Goal: Task Accomplishment & Management: Manage account settings

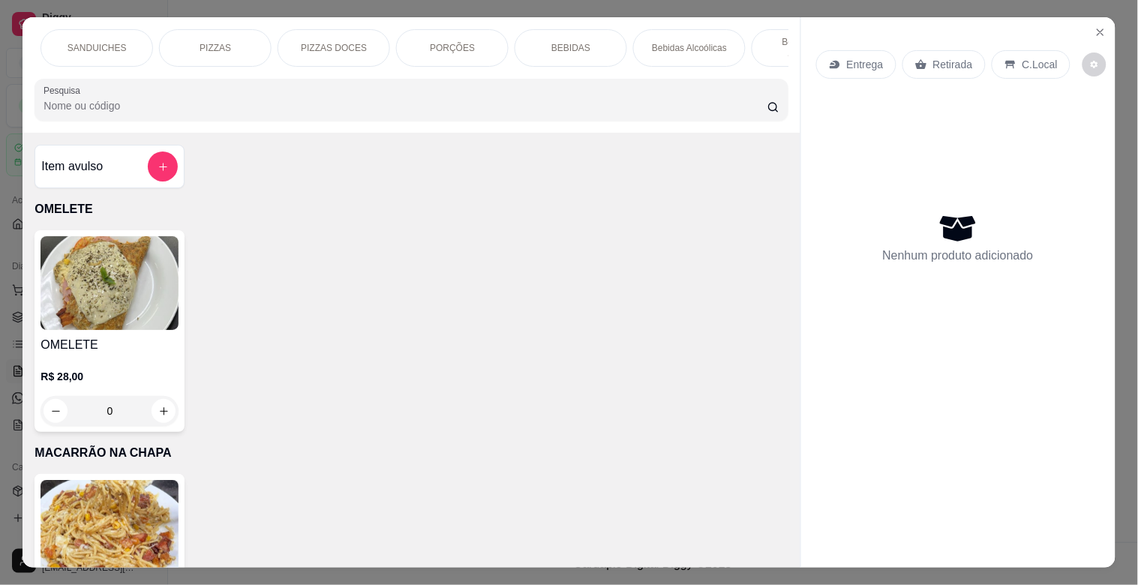
scroll to position [0, 233]
click at [686, 44] on p "Bebidas Alcoólicas" at bounding box center [687, 48] width 75 height 12
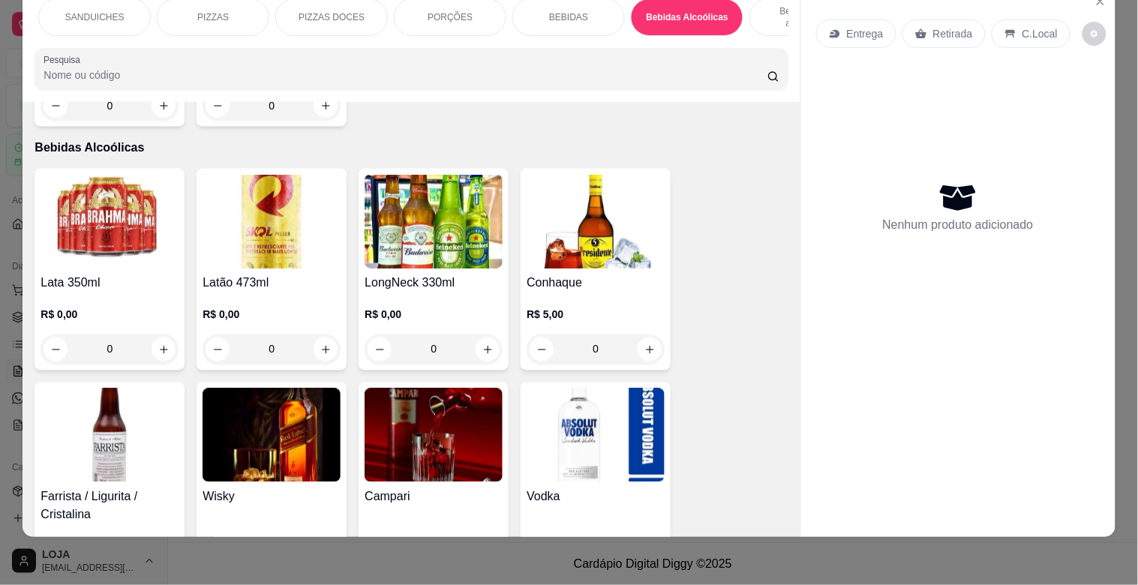
click at [248, 189] on img at bounding box center [272, 222] width 138 height 94
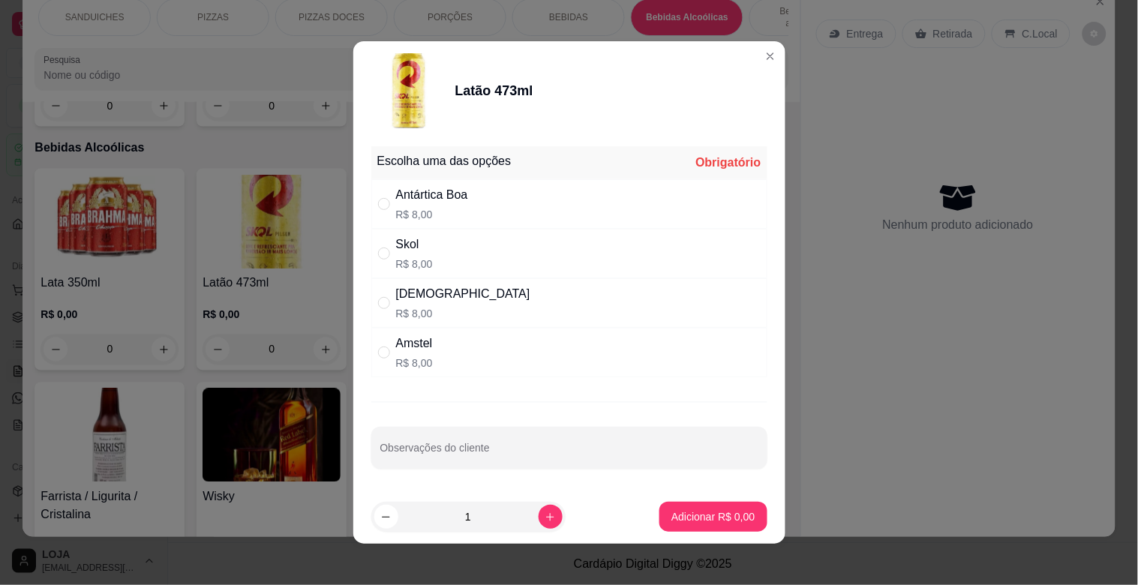
click at [432, 215] on p "R$ 8,00" at bounding box center [432, 214] width 72 height 15
radio input "true"
click at [545, 514] on icon "increase-product-quantity" at bounding box center [550, 517] width 11 height 11
type input "3"
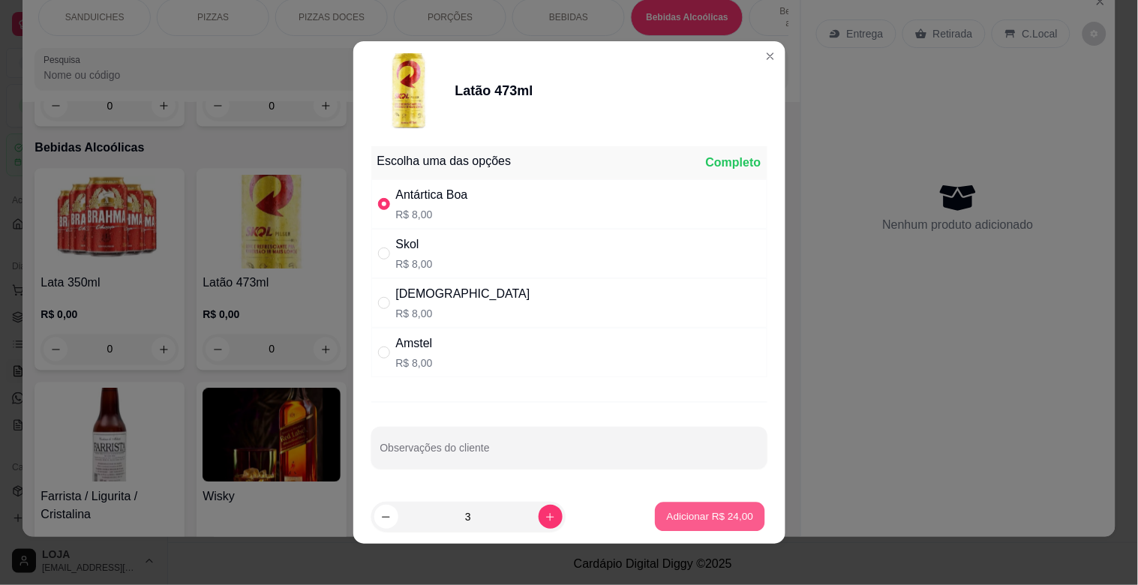
click at [671, 521] on p "Adicionar R$ 24,00" at bounding box center [710, 516] width 87 height 14
type input "3"
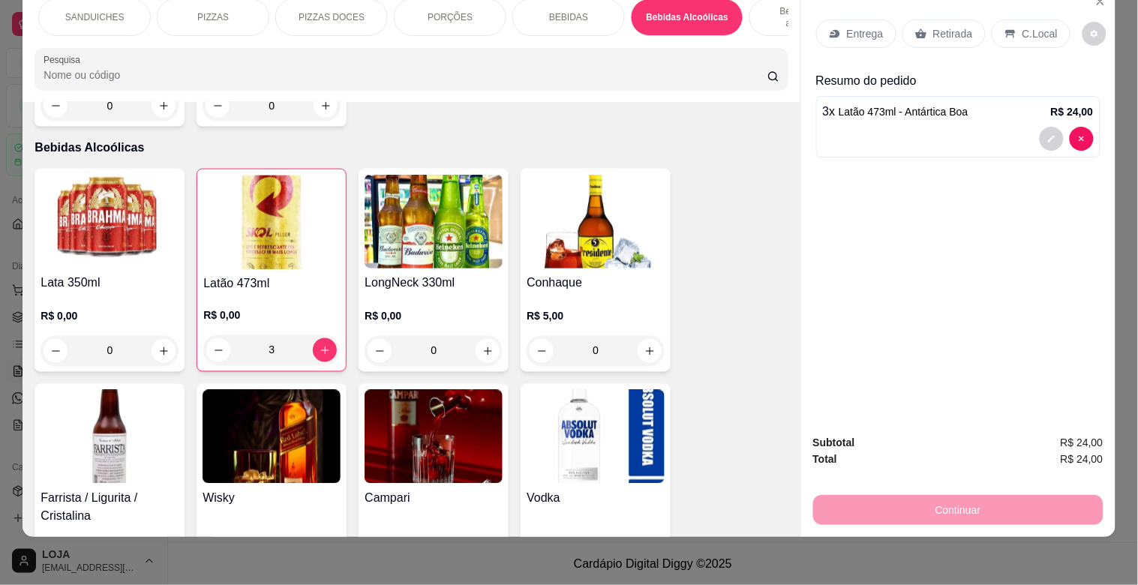
click at [951, 26] on p "Retirada" at bounding box center [953, 33] width 40 height 15
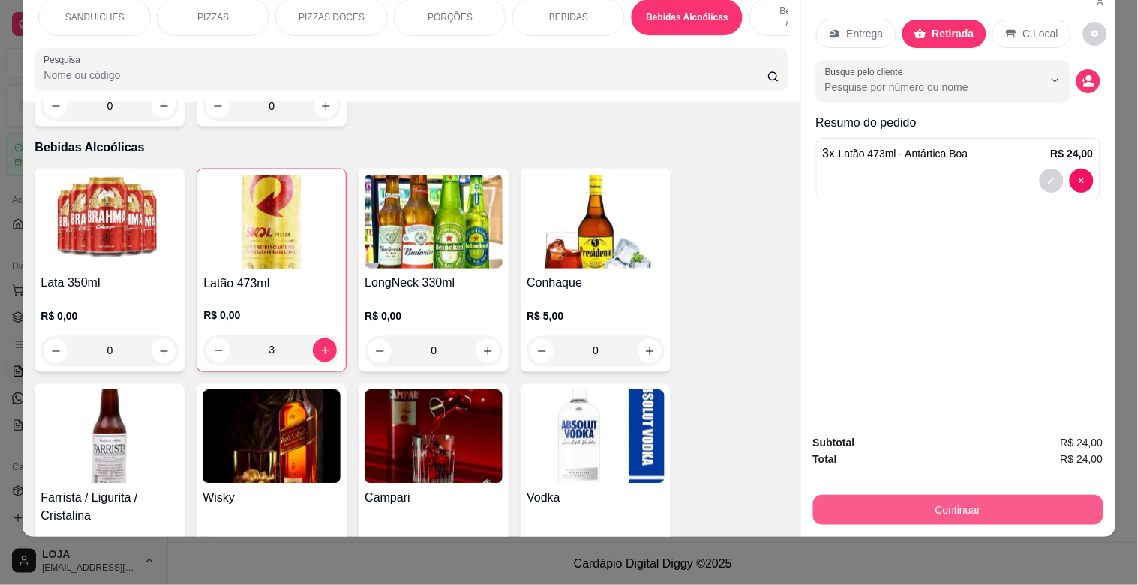
click at [947, 495] on button "Continuar" at bounding box center [958, 510] width 290 height 30
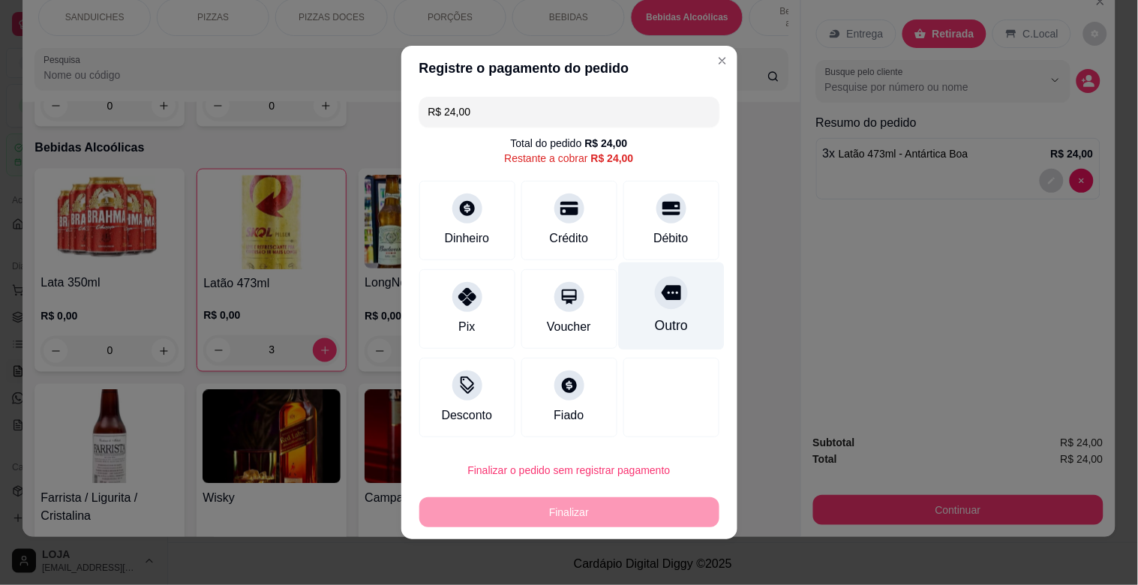
click at [655, 304] on div at bounding box center [671, 292] width 33 height 33
type input "R$ 0,00"
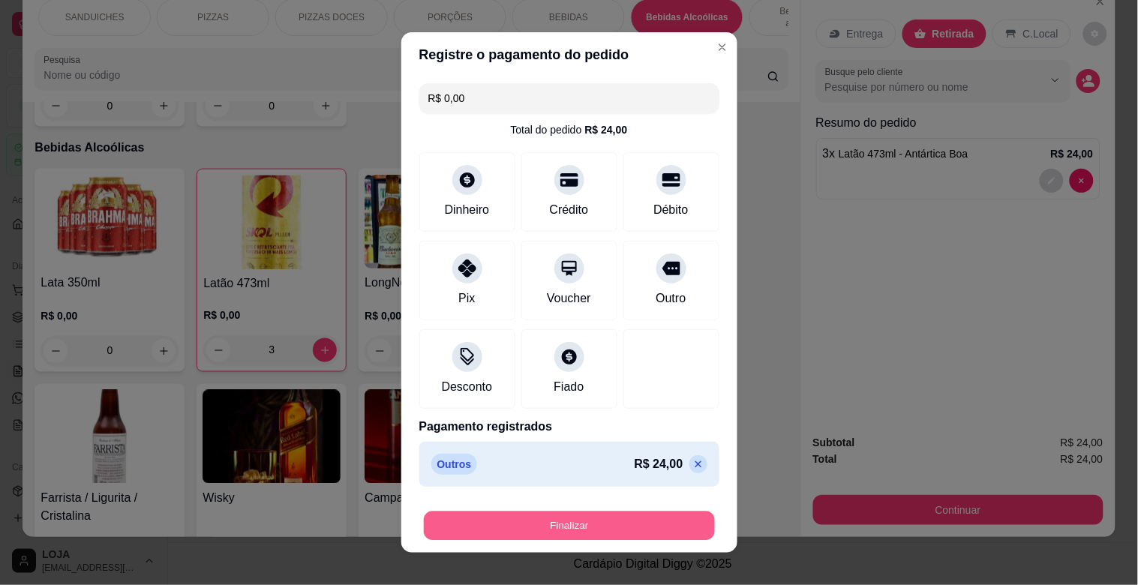
click at [629, 515] on button "Finalizar" at bounding box center [569, 526] width 291 height 29
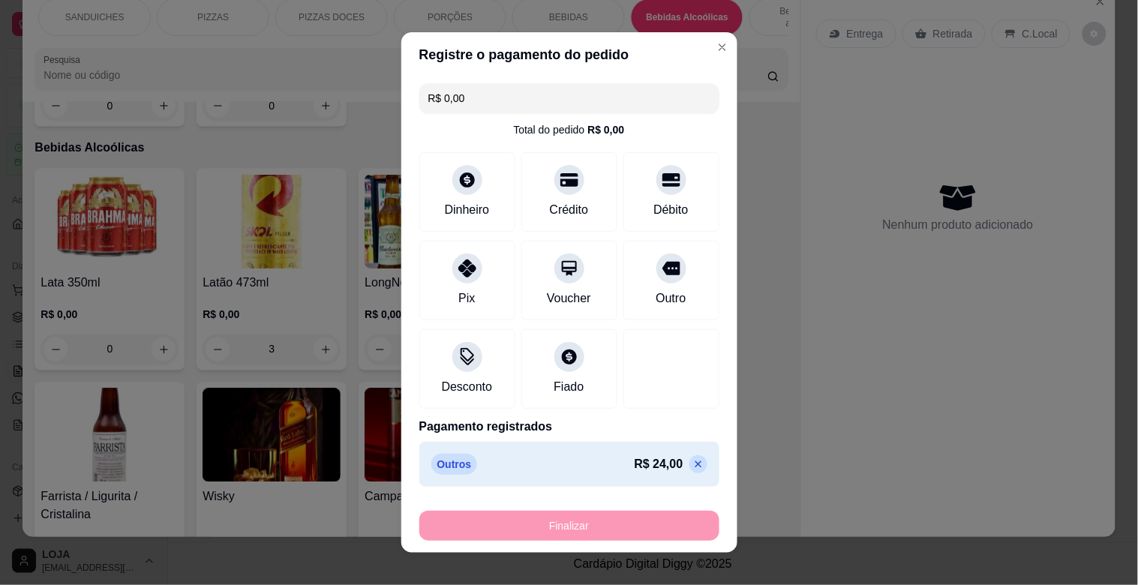
type input "0"
type input "-R$ 24,00"
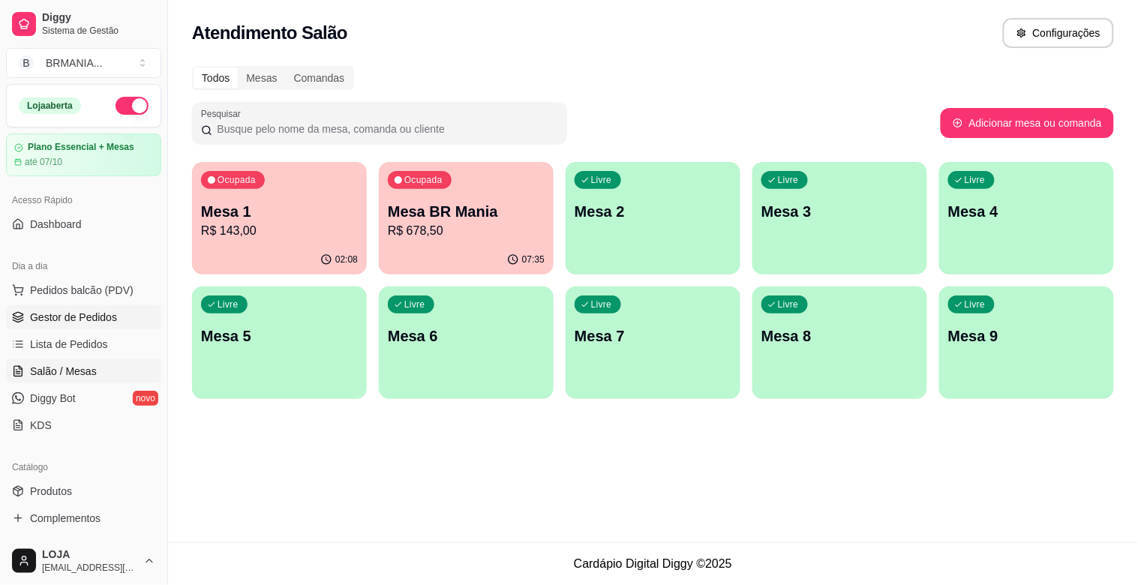
click at [55, 317] on span "Gestor de Pedidos" at bounding box center [73, 317] width 87 height 15
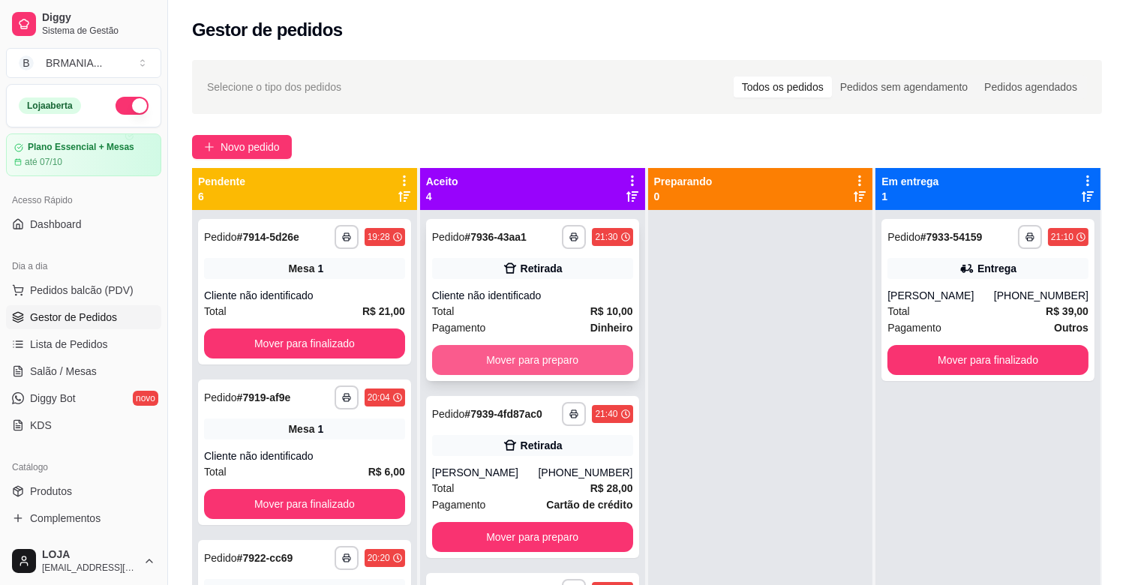
click at [567, 361] on button "Mover para preparo" at bounding box center [532, 360] width 201 height 30
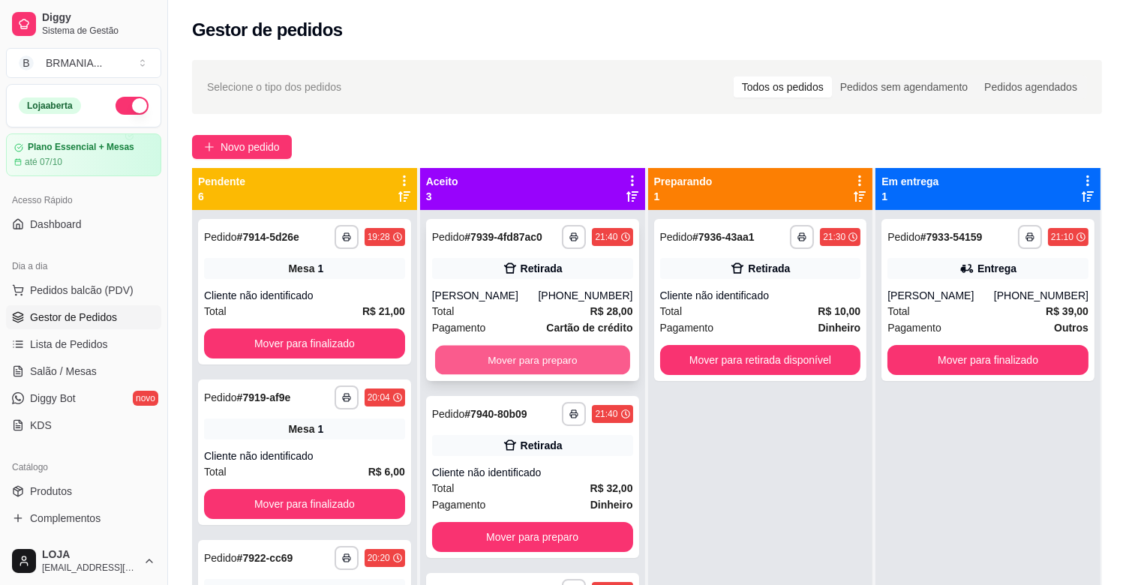
click at [568, 361] on button "Mover para preparo" at bounding box center [532, 360] width 195 height 29
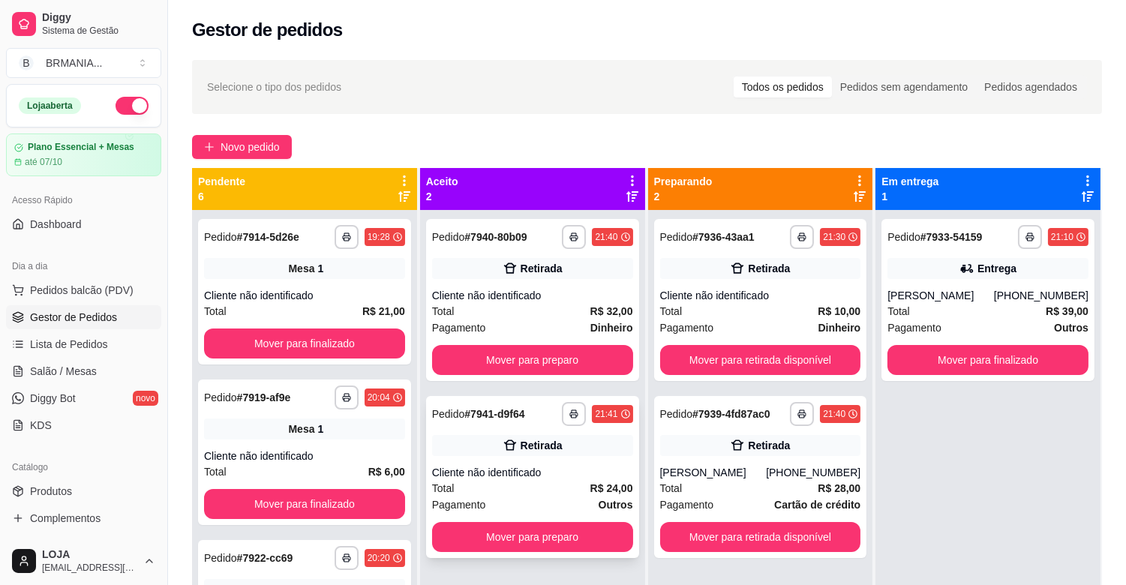
click at [521, 494] on div "Total R$ 24,00" at bounding box center [532, 488] width 201 height 17
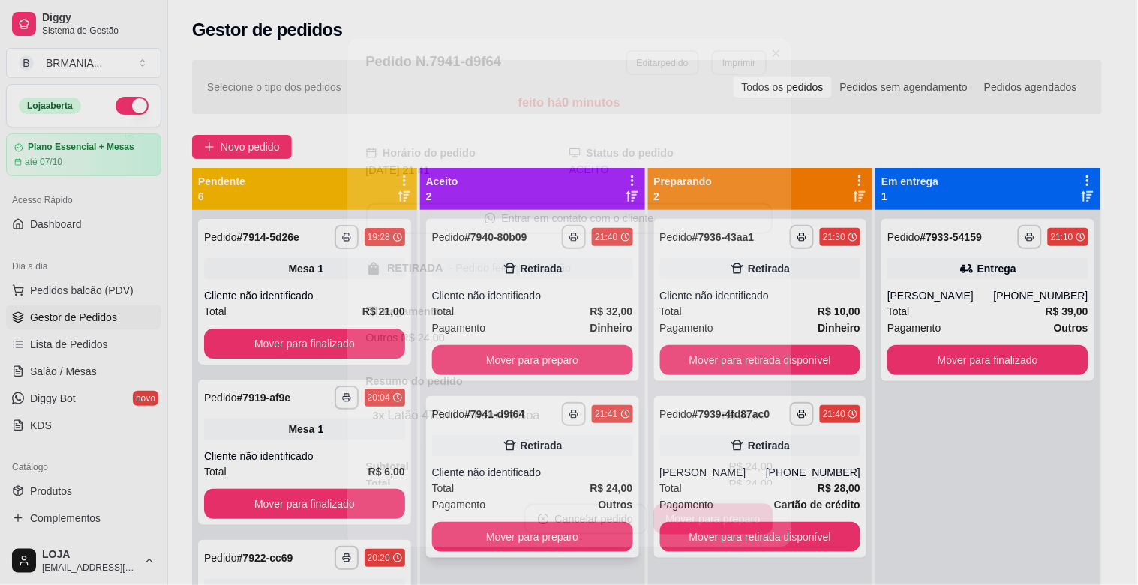
click at [521, 494] on footer "Cancelar pedido Mover para preparo" at bounding box center [569, 519] width 444 height 56
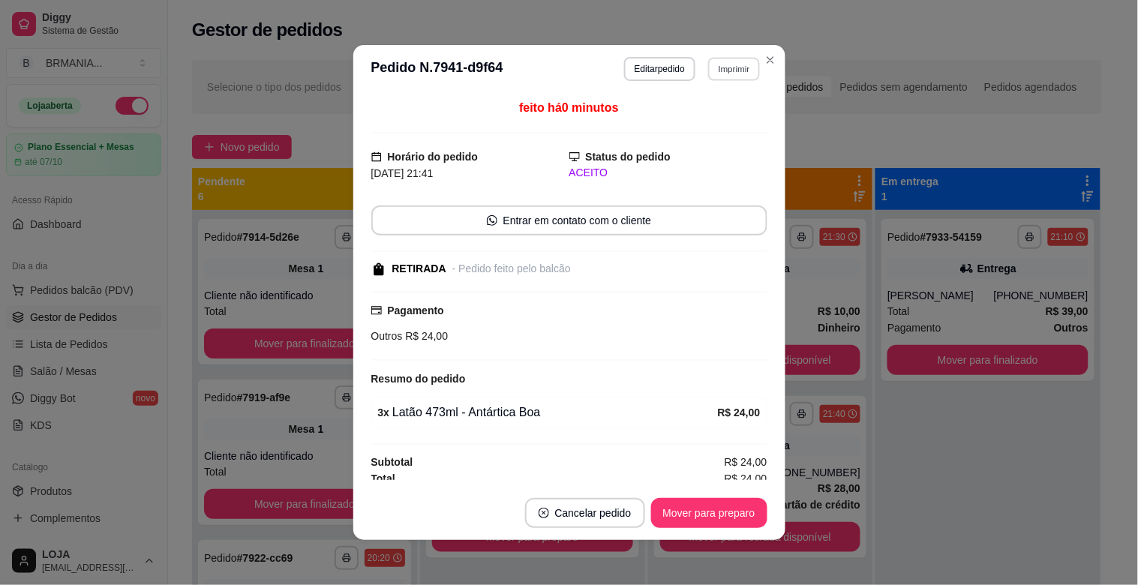
click at [743, 70] on button "Imprimir" at bounding box center [734, 68] width 52 height 23
click at [730, 125] on button "IMPRESSORA" at bounding box center [701, 122] width 109 height 24
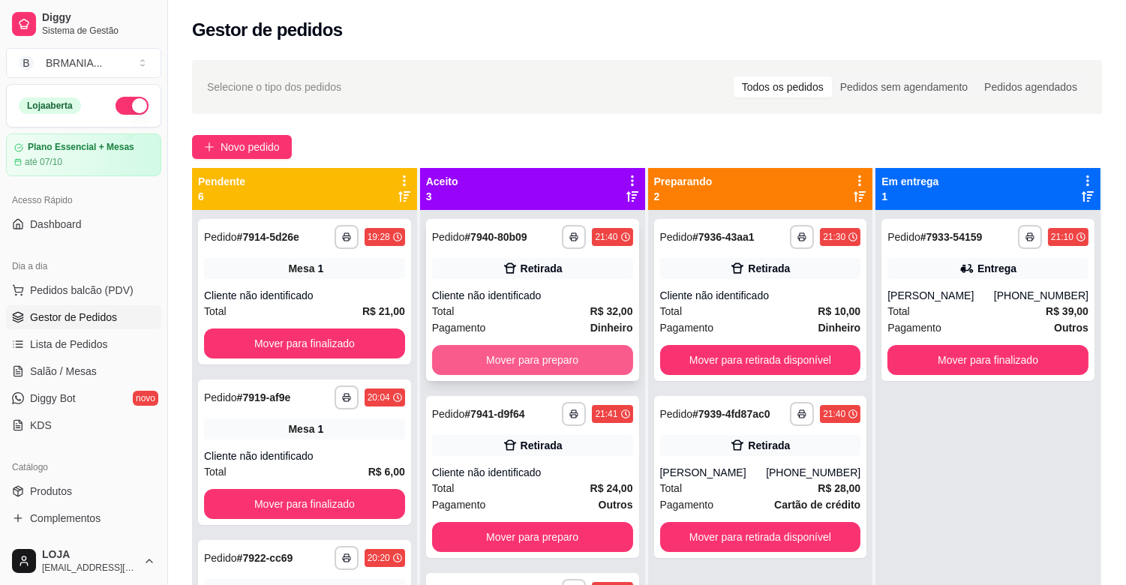
click at [528, 353] on button "Mover para preparo" at bounding box center [532, 360] width 201 height 30
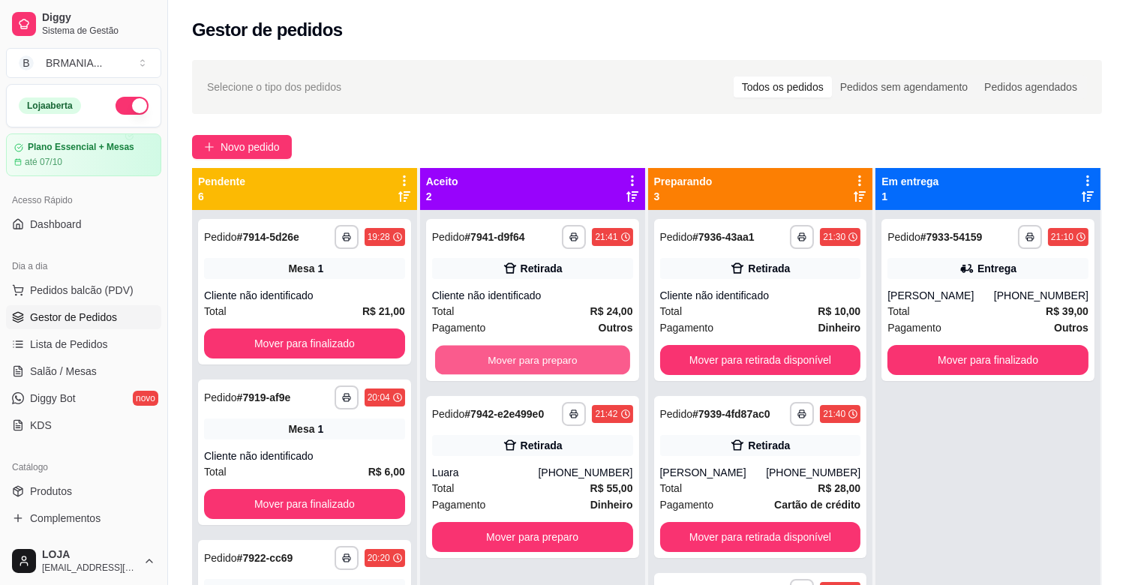
click at [528, 353] on button "Mover para preparo" at bounding box center [532, 360] width 195 height 29
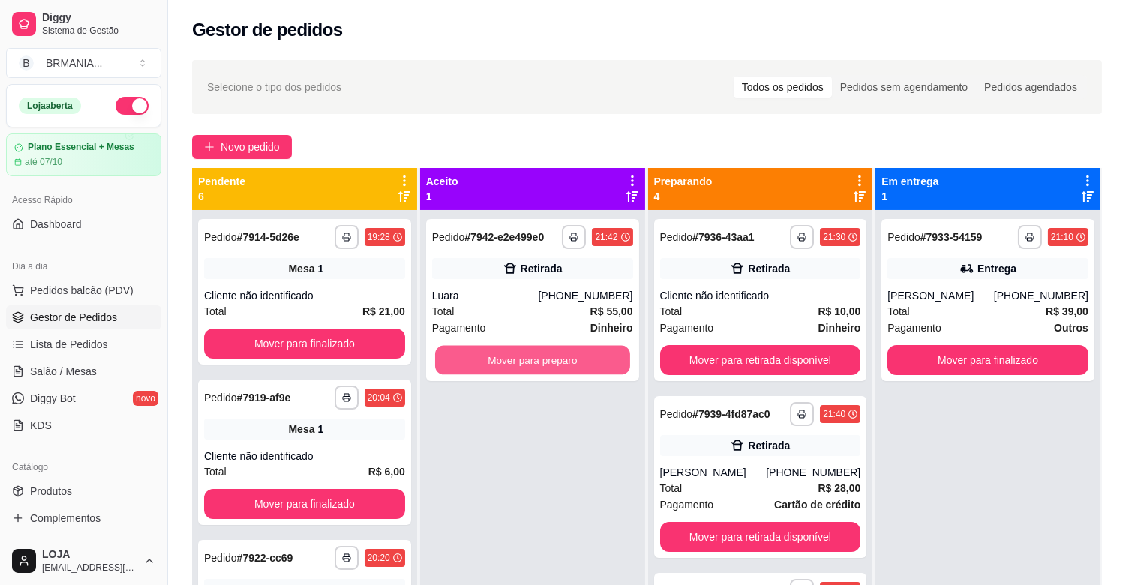
click at [528, 353] on button "Mover para preparo" at bounding box center [532, 360] width 195 height 29
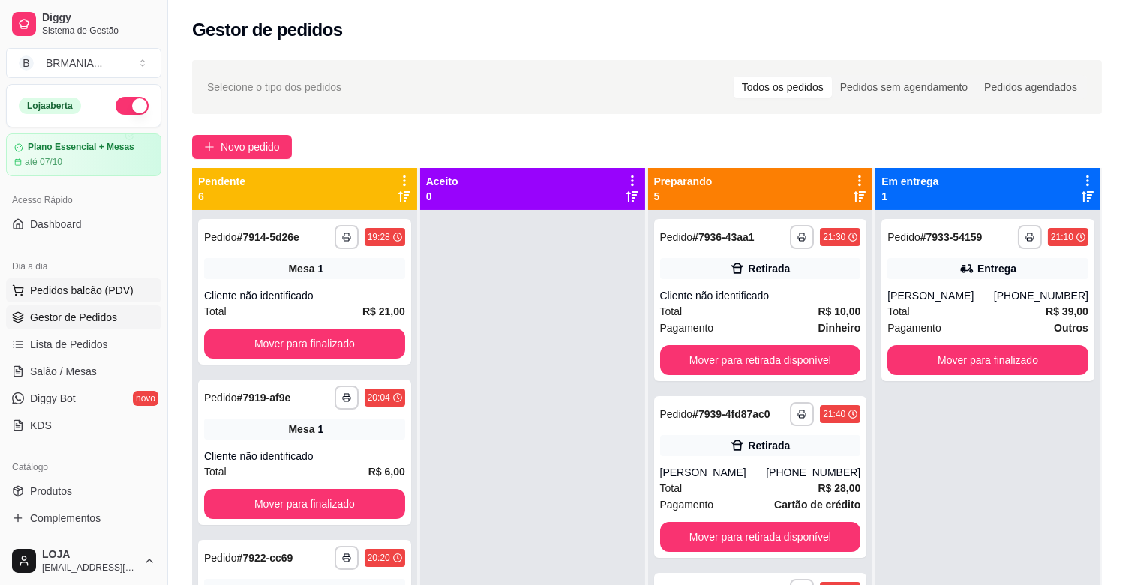
click at [110, 288] on span "Pedidos balcão (PDV)" at bounding box center [82, 290] width 104 height 15
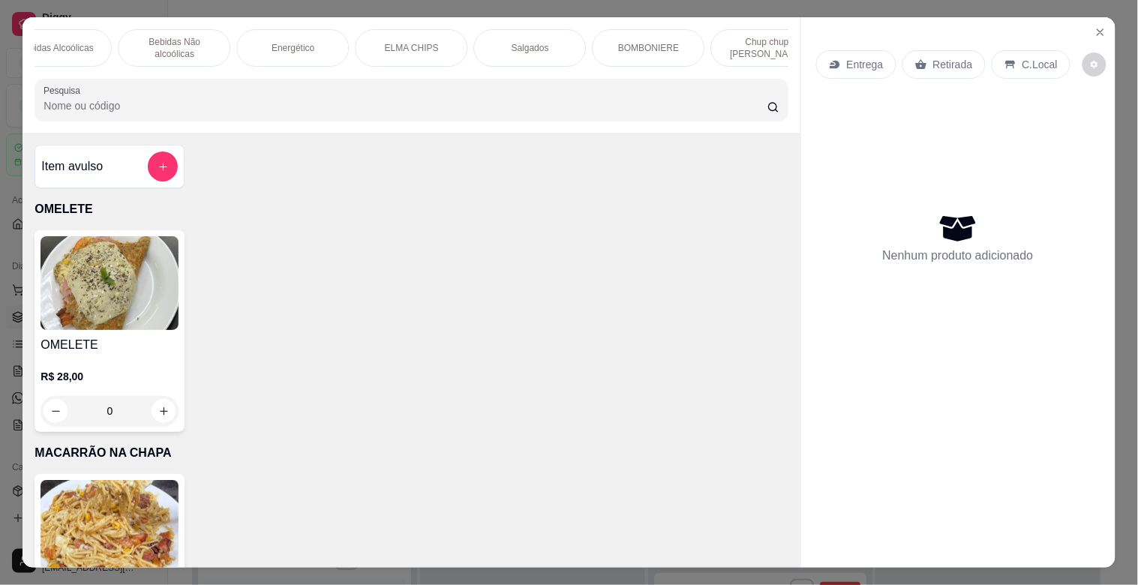
scroll to position [0, 866]
click at [631, 42] on p "BOMBONIERE" at bounding box center [647, 48] width 61 height 12
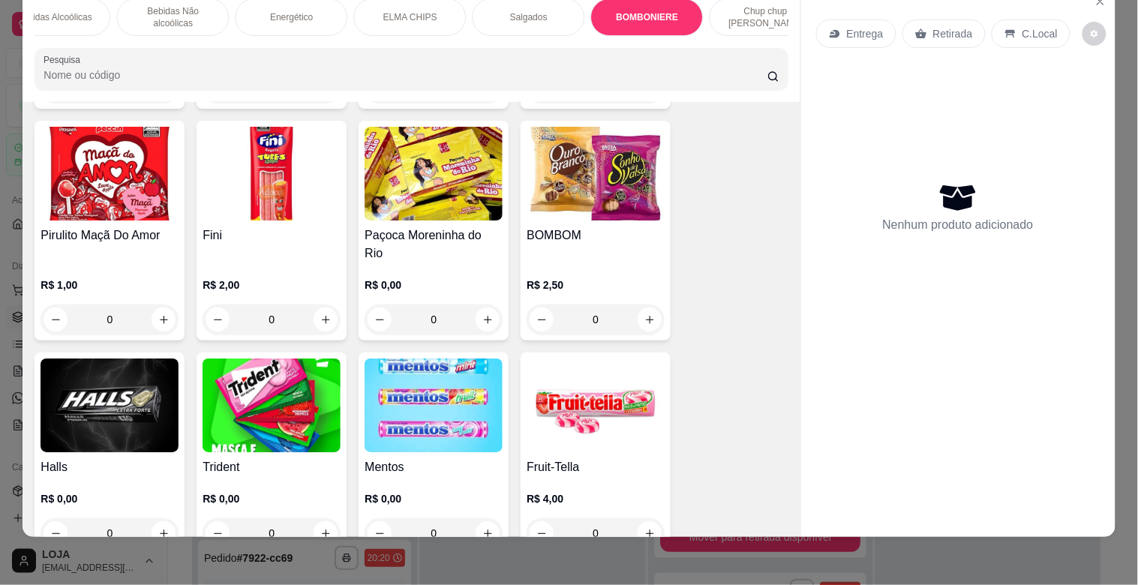
scroll to position [5862, 0]
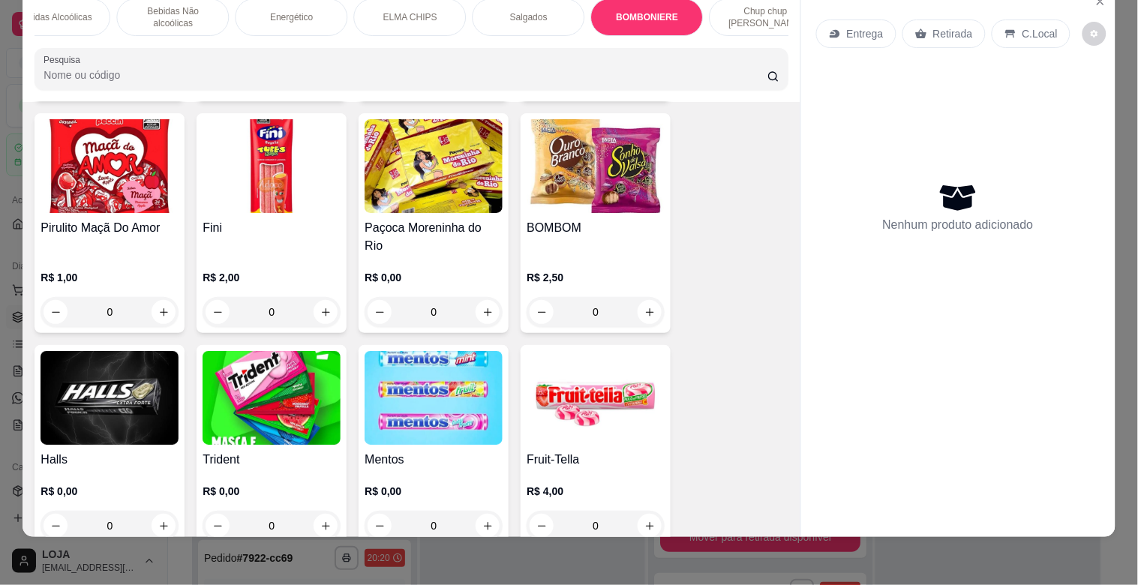
click at [428, 365] on img at bounding box center [434, 398] width 138 height 94
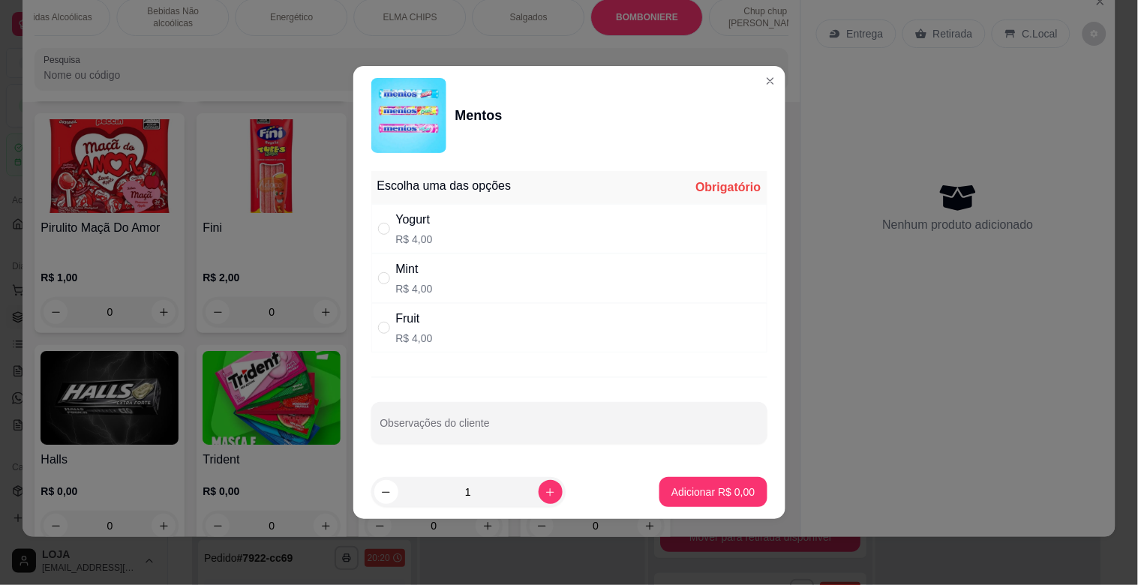
click at [432, 270] on div "Mint R$ 4,00" at bounding box center [569, 279] width 396 height 50
radio input "true"
click at [692, 486] on p "Adicionar R$ 4,00" at bounding box center [713, 492] width 81 height 14
type input "1"
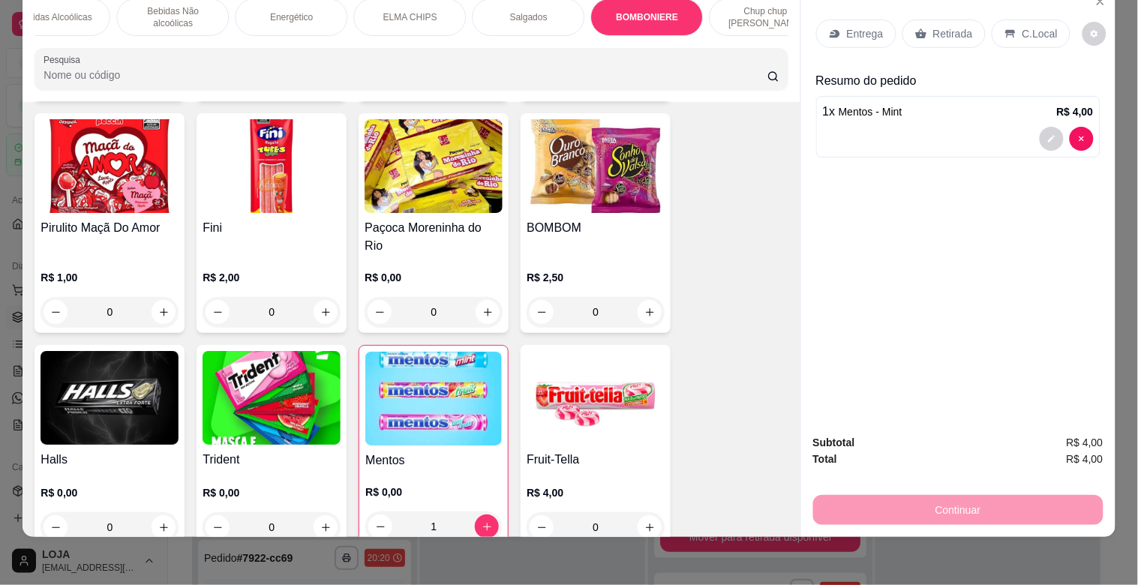
click at [283, 351] on img at bounding box center [272, 398] width 138 height 94
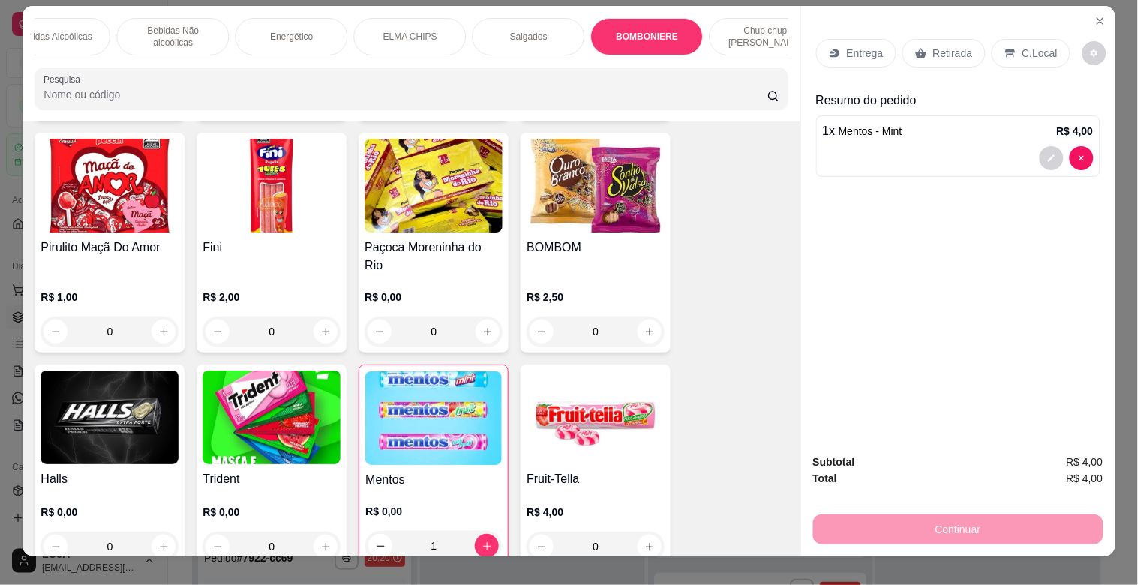
click at [227, 371] on img at bounding box center [272, 418] width 138 height 94
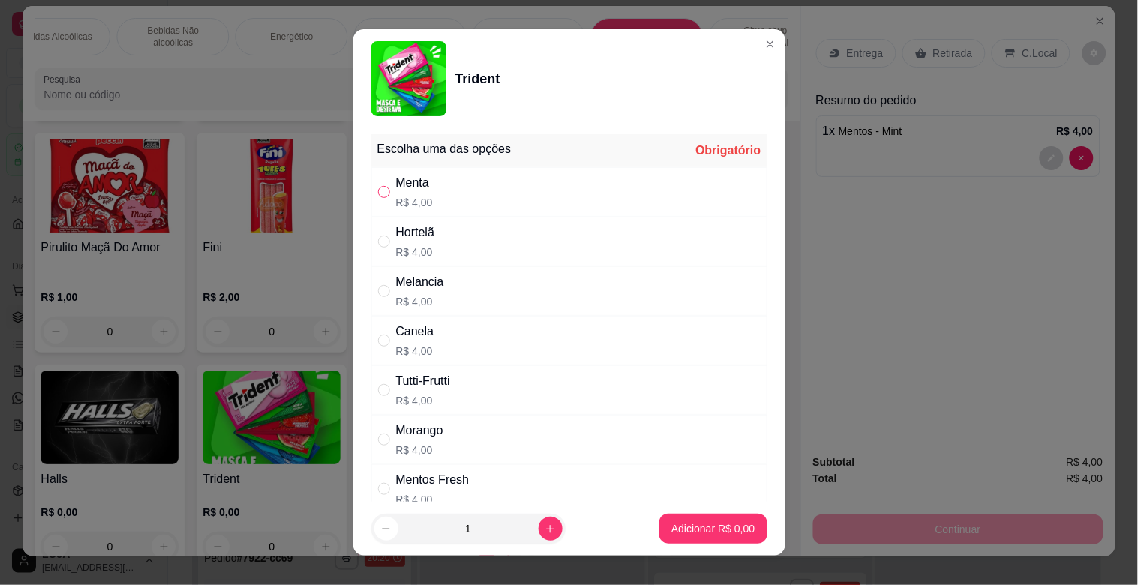
click at [378, 194] on input "" at bounding box center [384, 192] width 12 height 12
radio input "true"
click at [698, 527] on p "Adicionar R$ 4,00" at bounding box center [713, 528] width 81 height 14
type input "1"
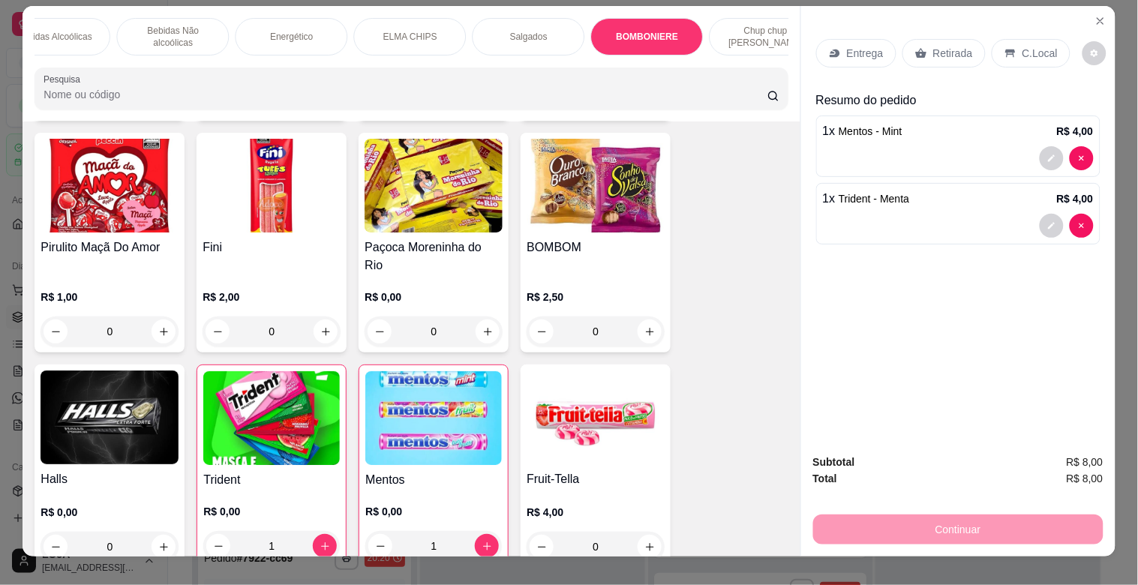
click at [265, 386] on img at bounding box center [271, 418] width 137 height 94
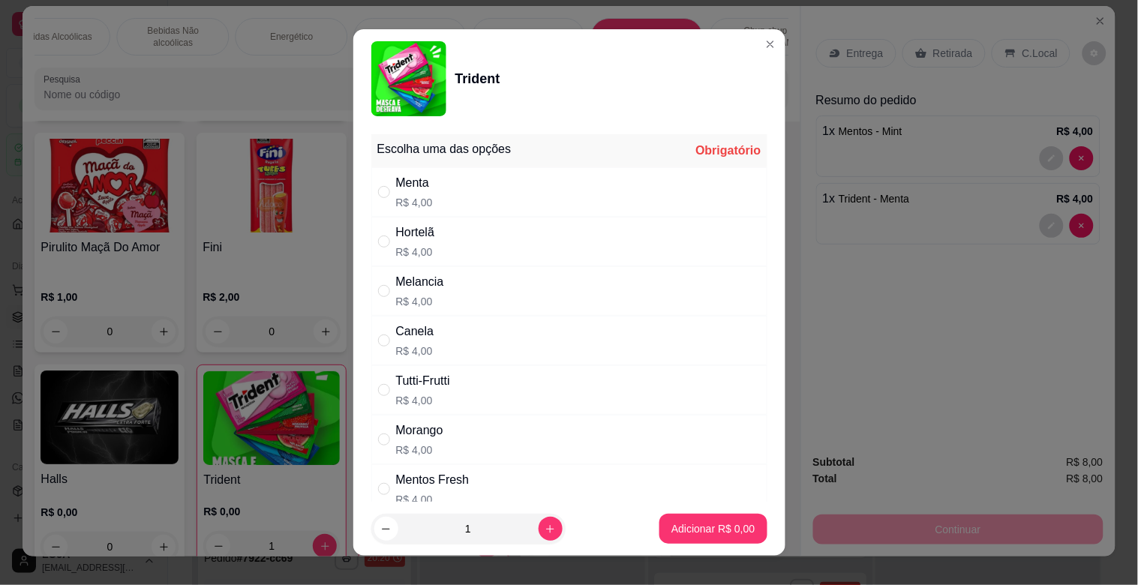
click at [396, 242] on div "Hortelã R$ 4,00" at bounding box center [415, 242] width 39 height 36
click at [379, 242] on input "" at bounding box center [384, 242] width 12 height 12
radio input "true"
click at [696, 521] on button "Adicionar R$ 4,00" at bounding box center [712, 529] width 107 height 30
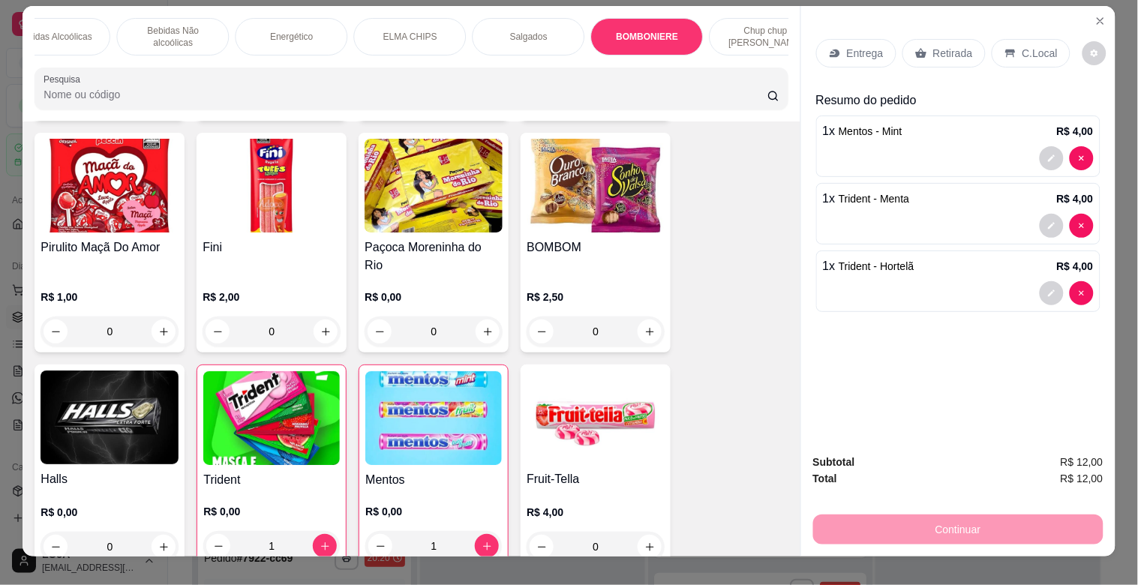
click at [965, 45] on div "Retirada" at bounding box center [943, 53] width 83 height 29
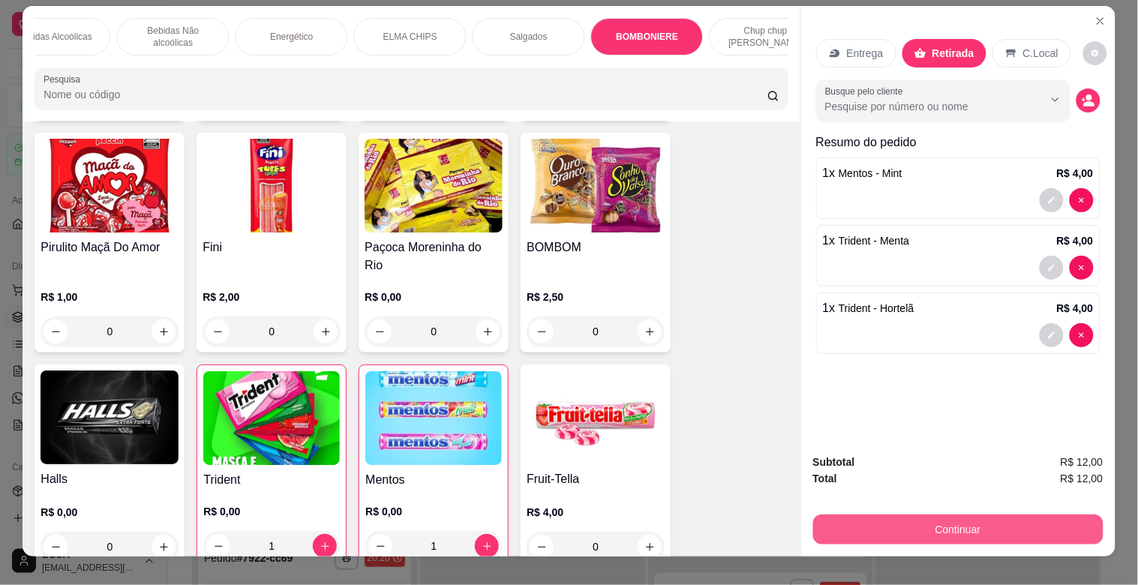
click at [881, 525] on button "Continuar" at bounding box center [958, 530] width 290 height 30
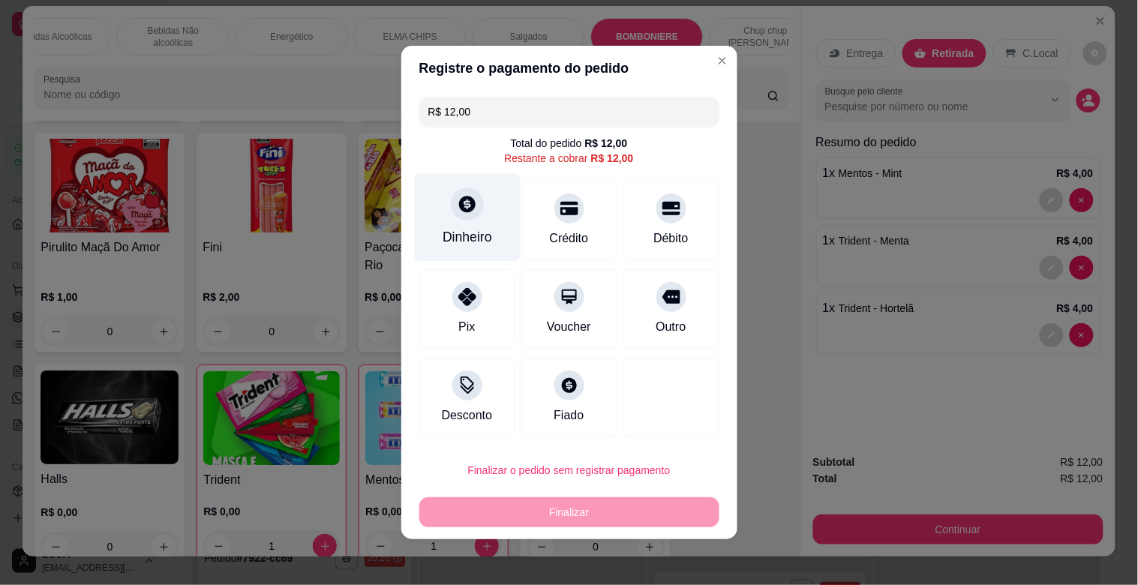
click at [471, 215] on div "Dinheiro" at bounding box center [467, 218] width 106 height 88
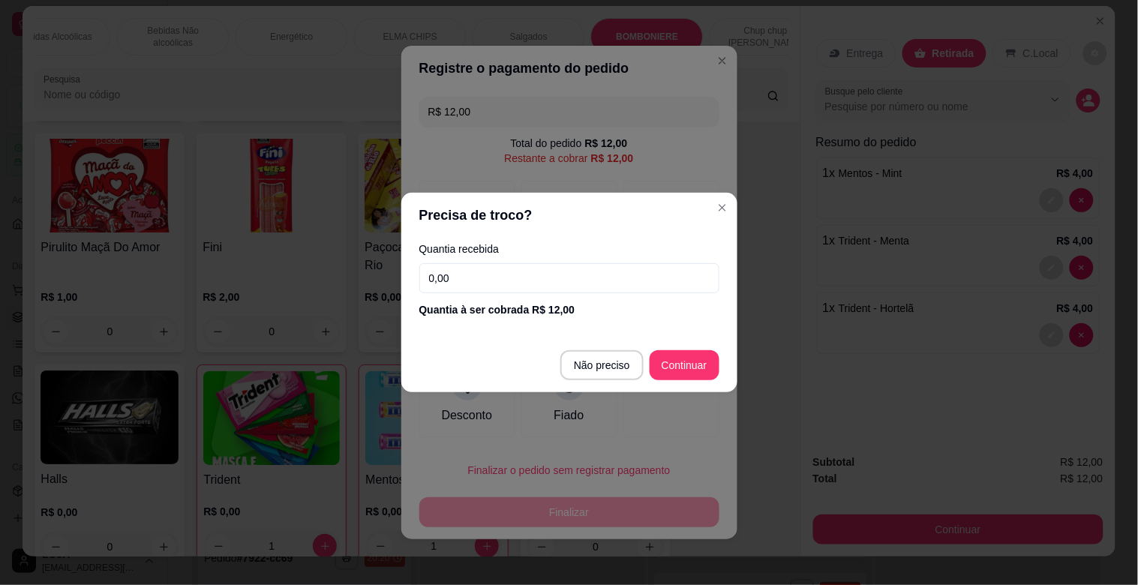
click at [491, 261] on div "Quantia recebida 0,00 Quantia à ser cobrada R$ 12,00" at bounding box center [569, 281] width 336 height 86
click at [475, 280] on input "0,00" at bounding box center [569, 278] width 300 height 30
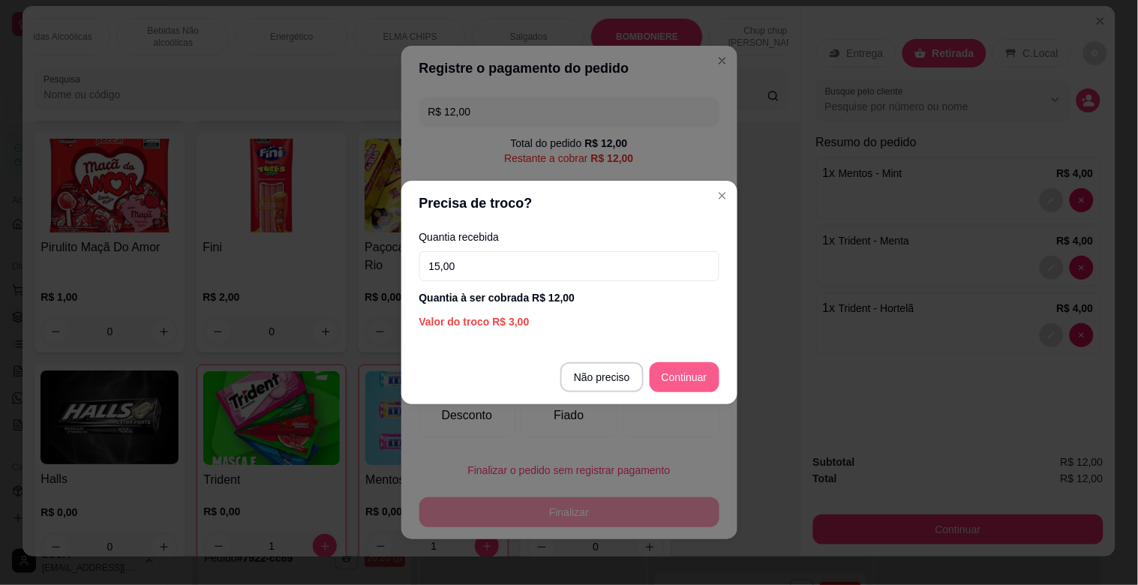
type input "15,00"
type input "R$ 0,00"
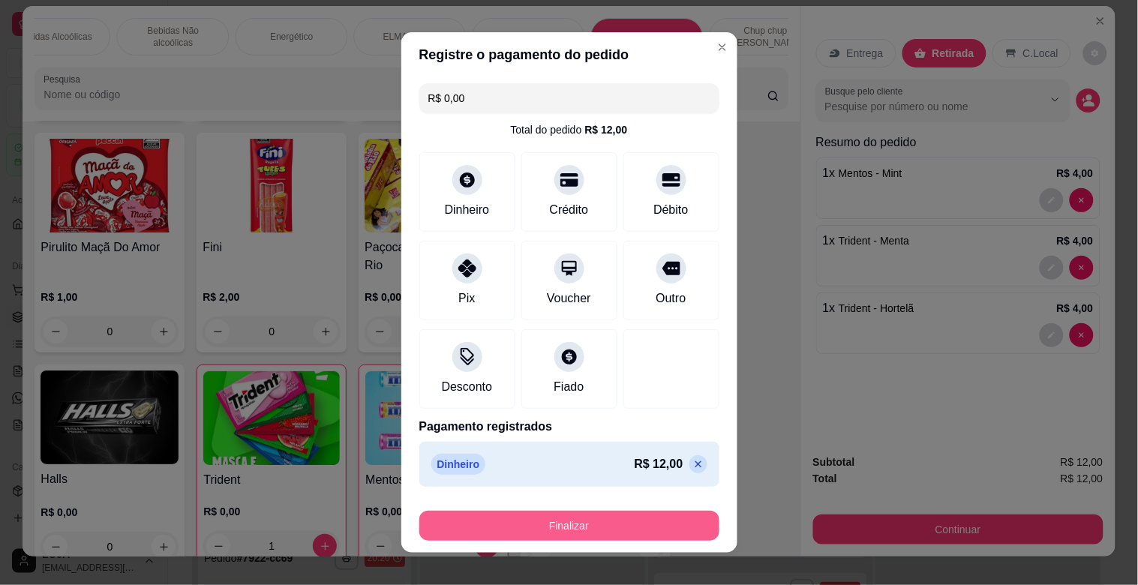
click at [584, 521] on button "Finalizar" at bounding box center [569, 526] width 300 height 30
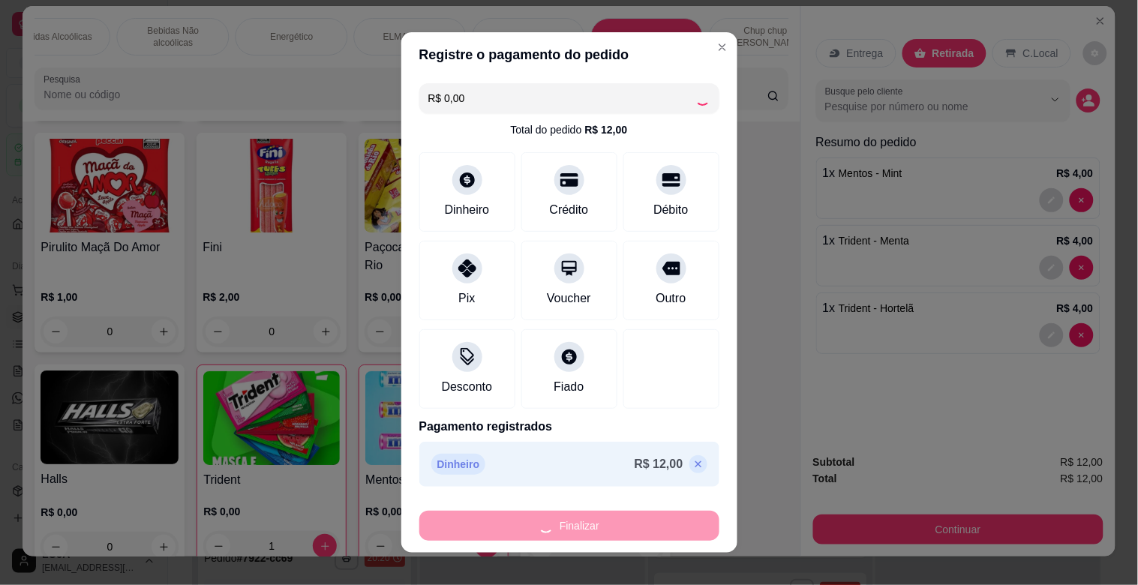
type input "0"
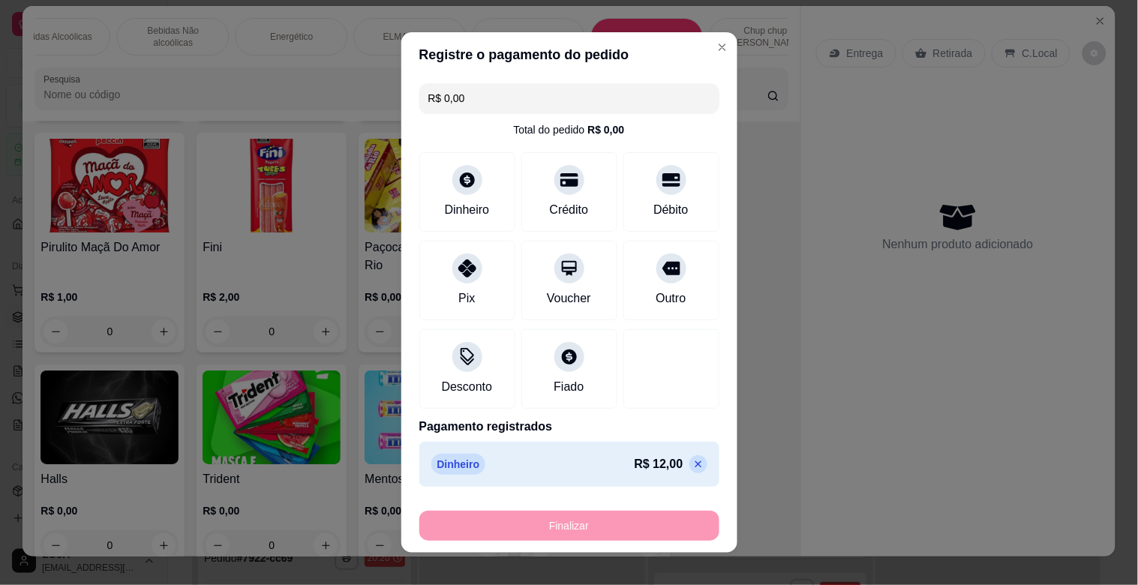
type input "-R$ 12,00"
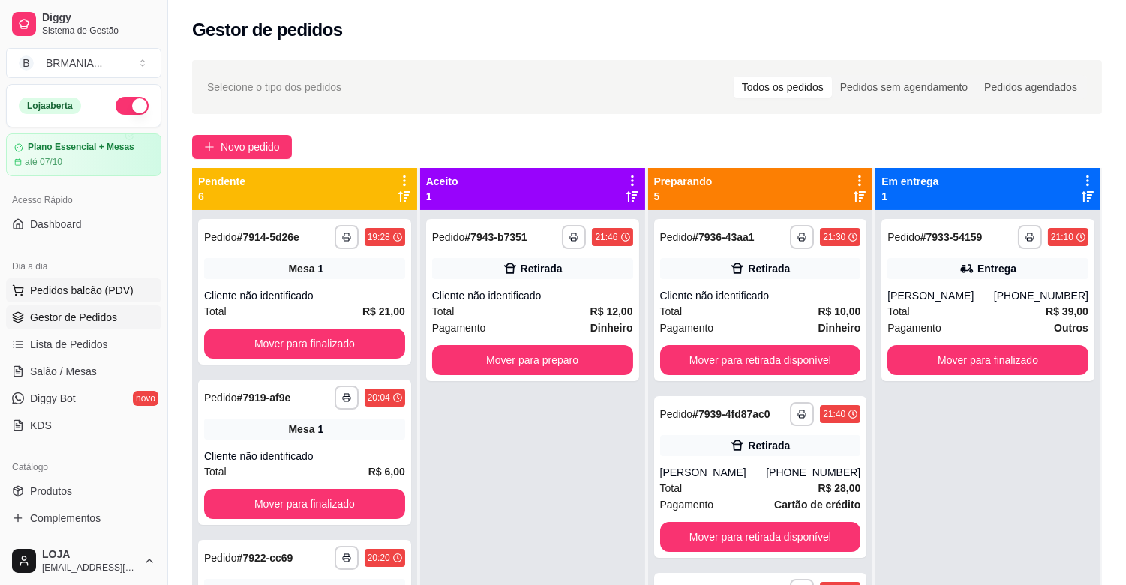
click at [86, 293] on span "Pedidos balcão (PDV)" at bounding box center [82, 290] width 104 height 15
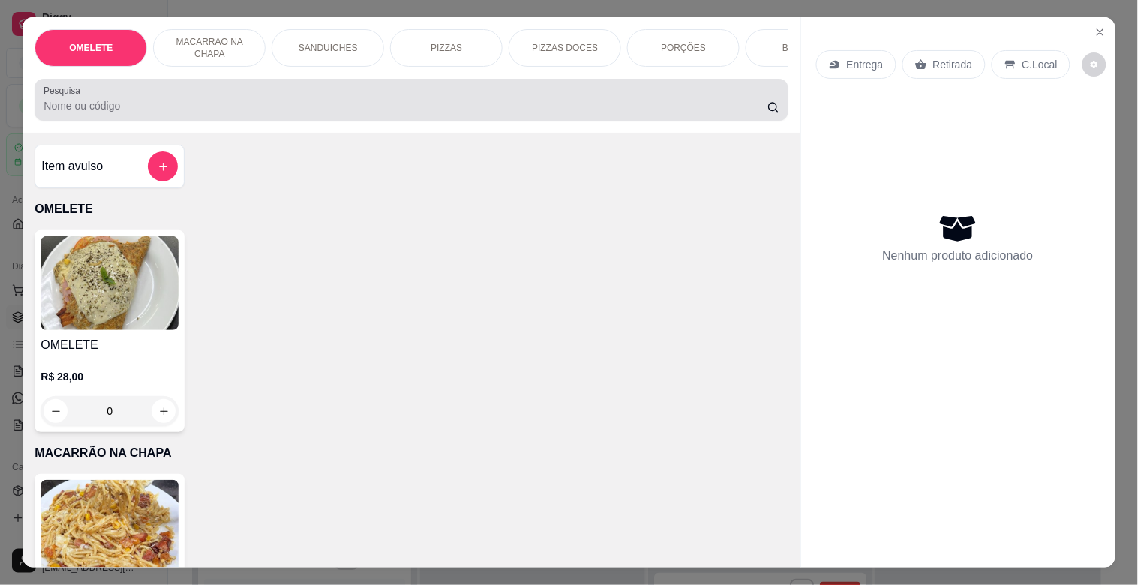
click at [286, 105] on input "Pesquisa" at bounding box center [406, 105] width 724 height 15
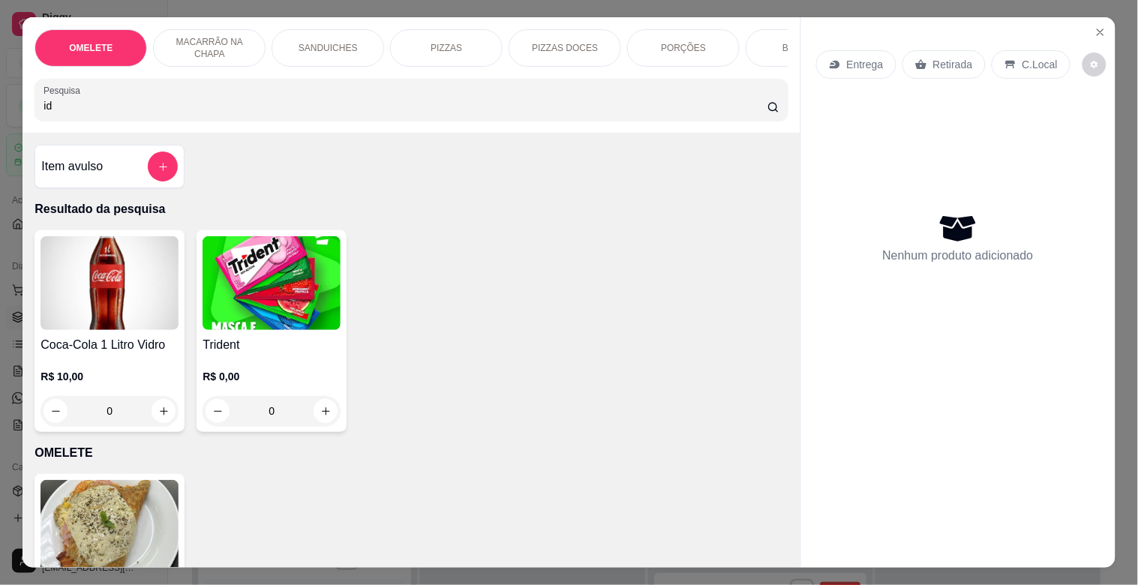
type input "i"
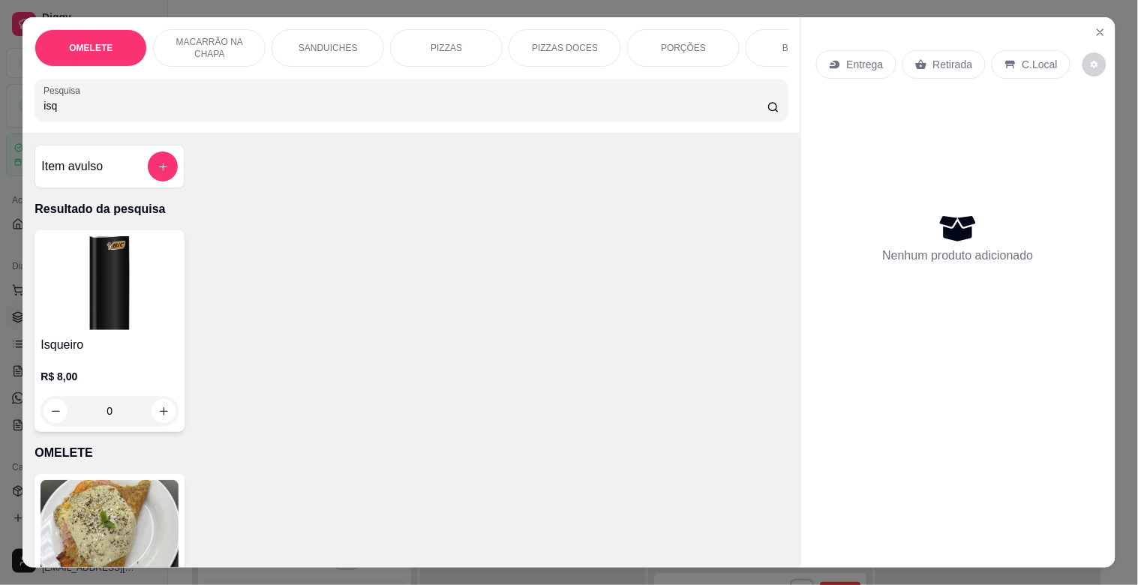
type input "isq"
click at [86, 287] on img at bounding box center [110, 283] width 138 height 94
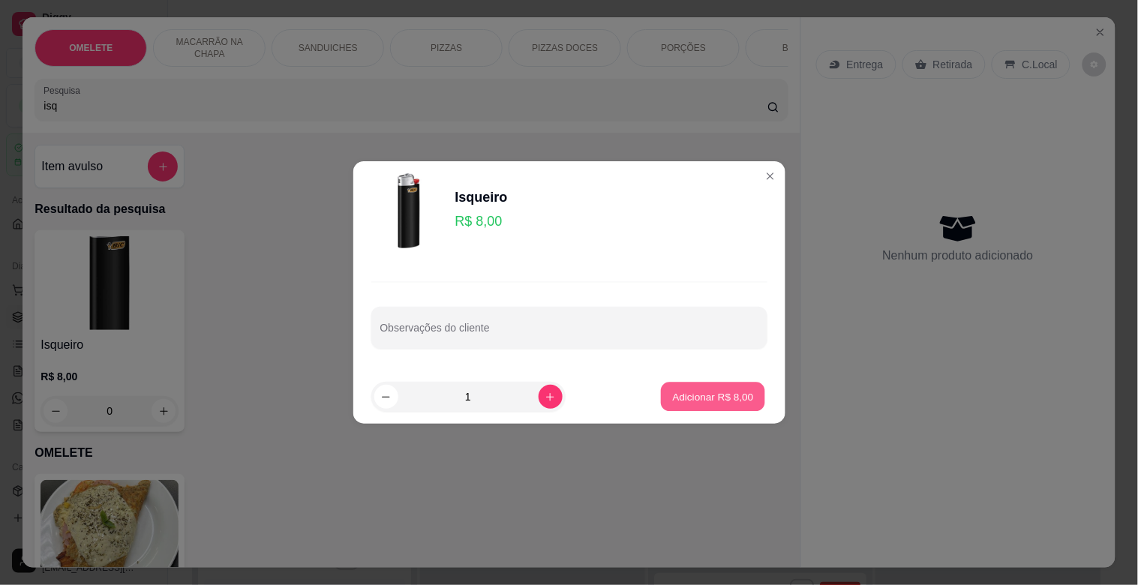
click at [720, 400] on p "Adicionar R$ 8,00" at bounding box center [713, 396] width 81 height 14
type input "1"
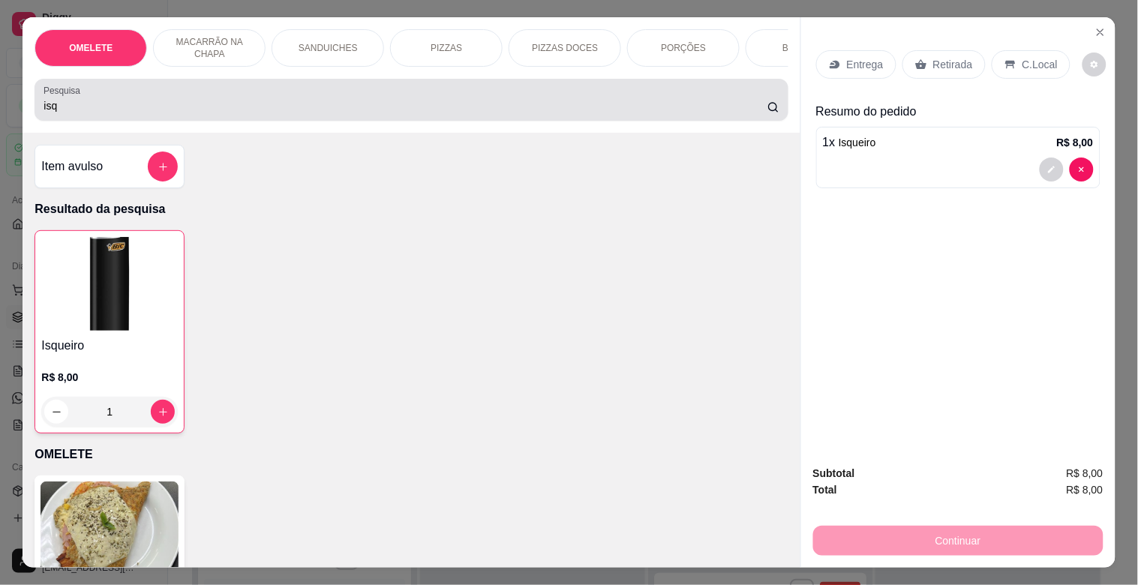
click at [122, 113] on input "isq" at bounding box center [406, 105] width 724 height 15
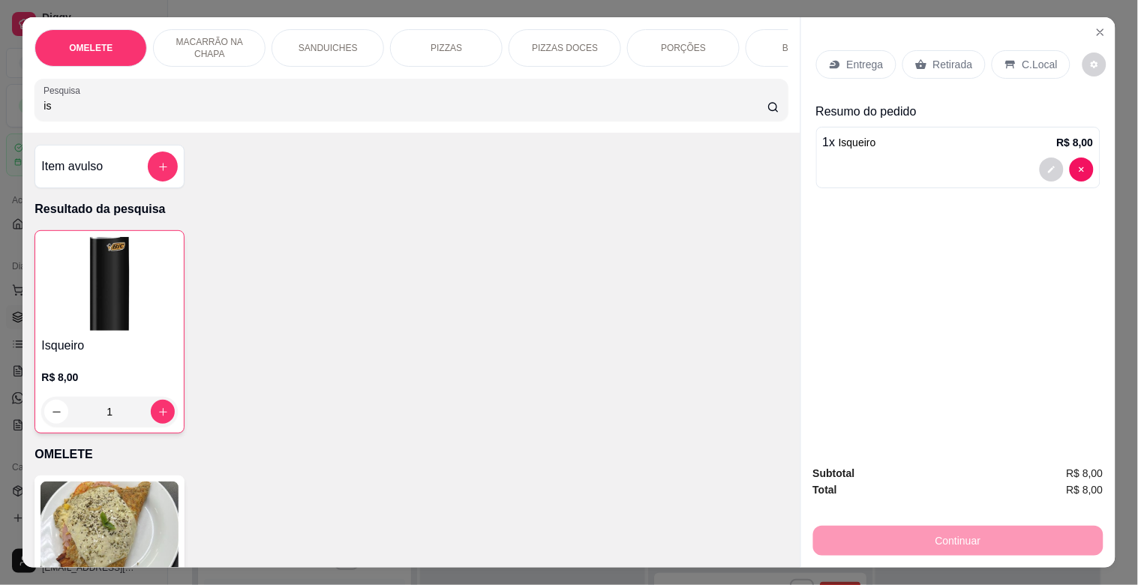
type input "i"
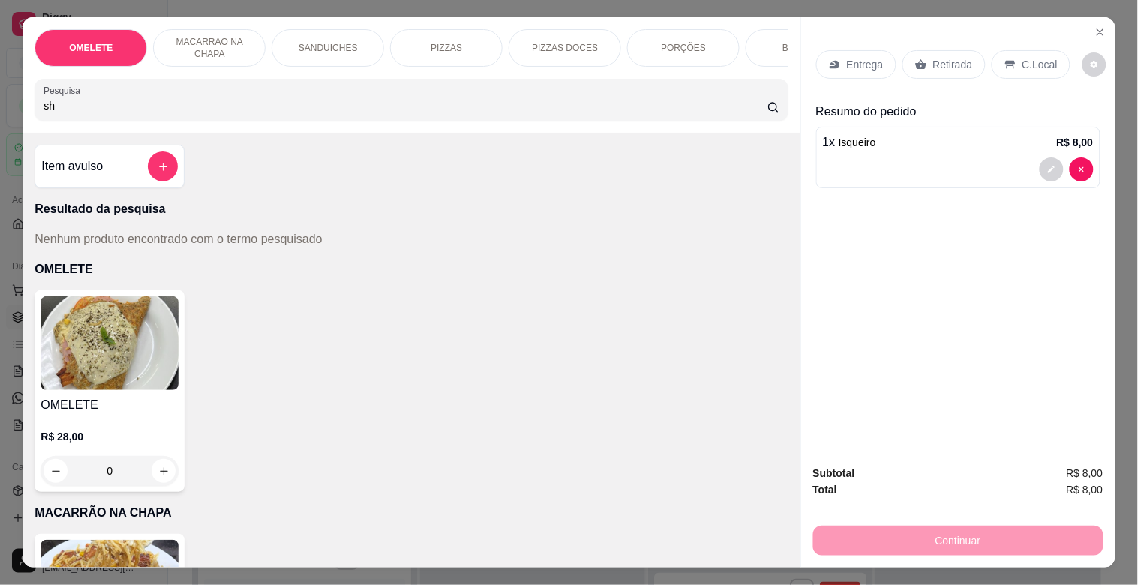
type input "s"
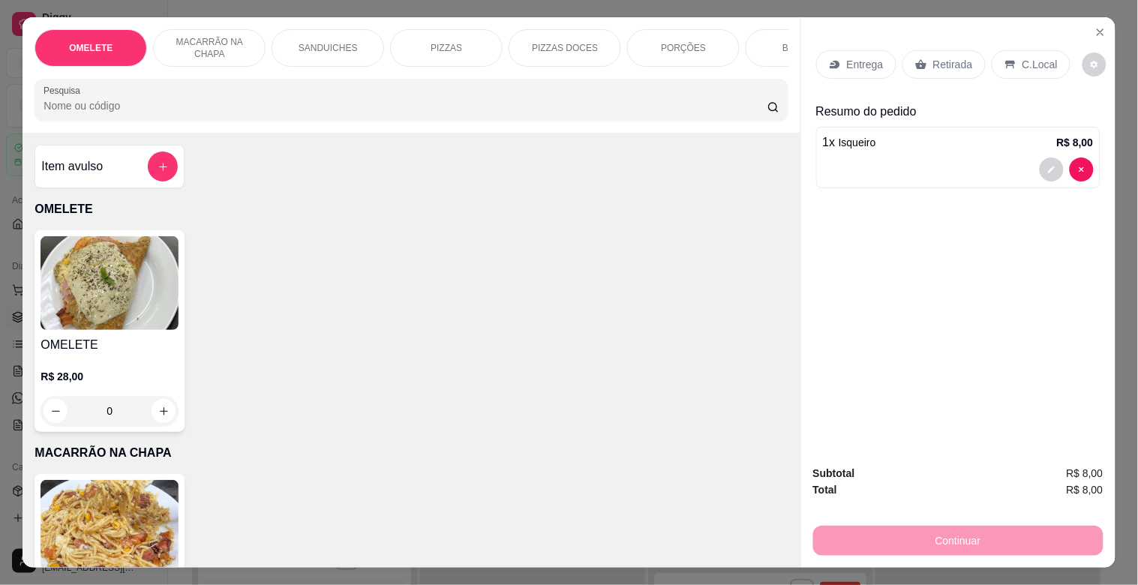
type input "s"
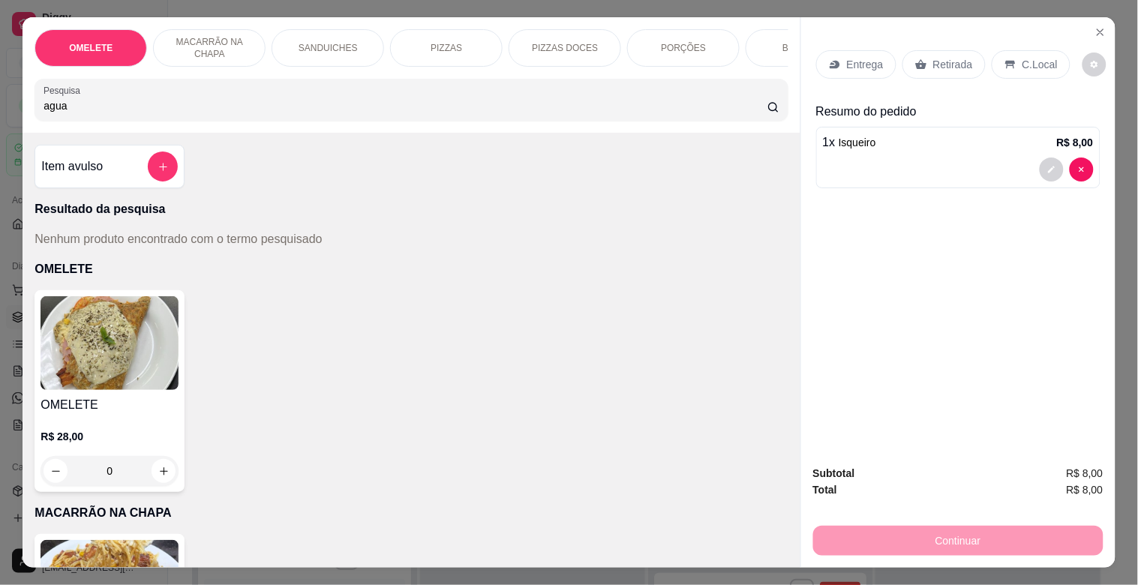
type input "agua"
click at [706, 47] on p "BEBIDAS" at bounding box center [702, 48] width 39 height 12
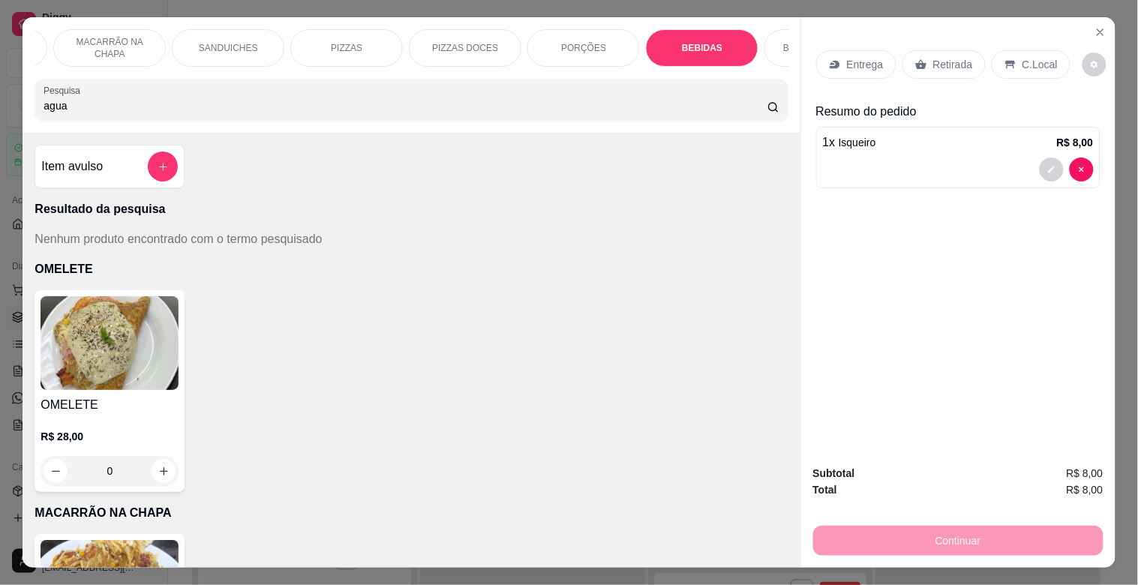
scroll to position [36, 0]
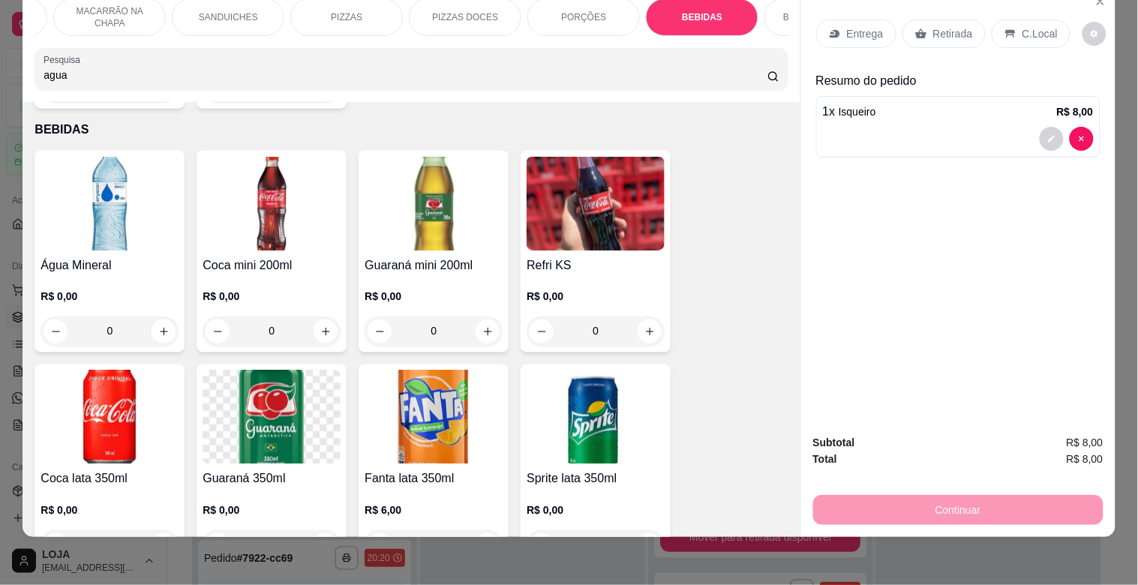
click at [75, 175] on img at bounding box center [110, 204] width 138 height 94
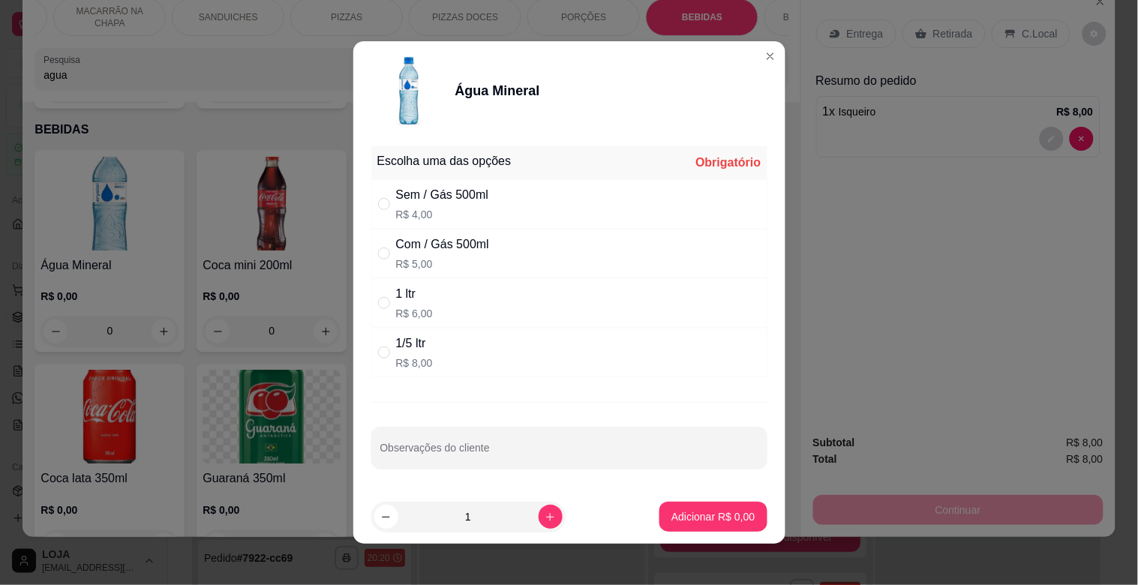
click at [388, 203] on div "" at bounding box center [387, 204] width 18 height 17
radio input "true"
click at [672, 512] on p "Adicionar R$ 4,00" at bounding box center [712, 516] width 83 height 15
type input "1"
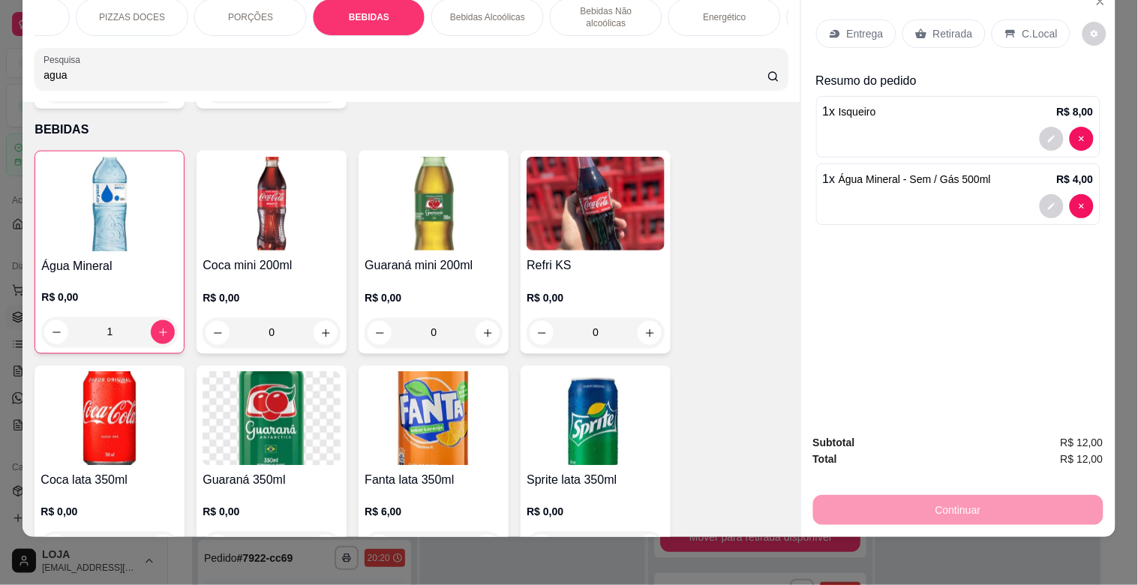
scroll to position [0, 1093]
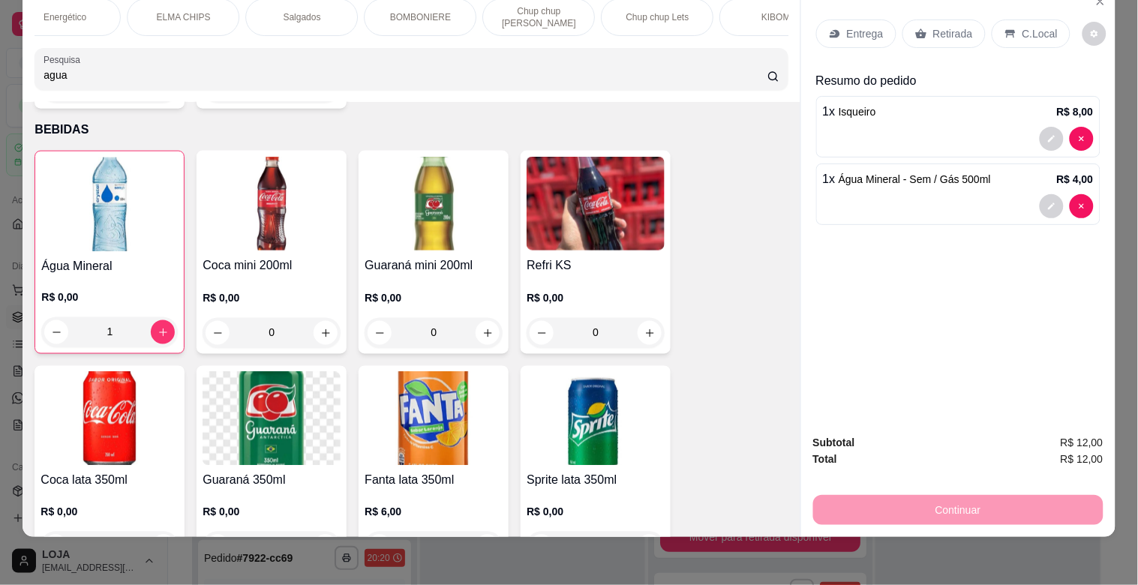
click at [425, 11] on p "BOMBONIERE" at bounding box center [420, 17] width 61 height 12
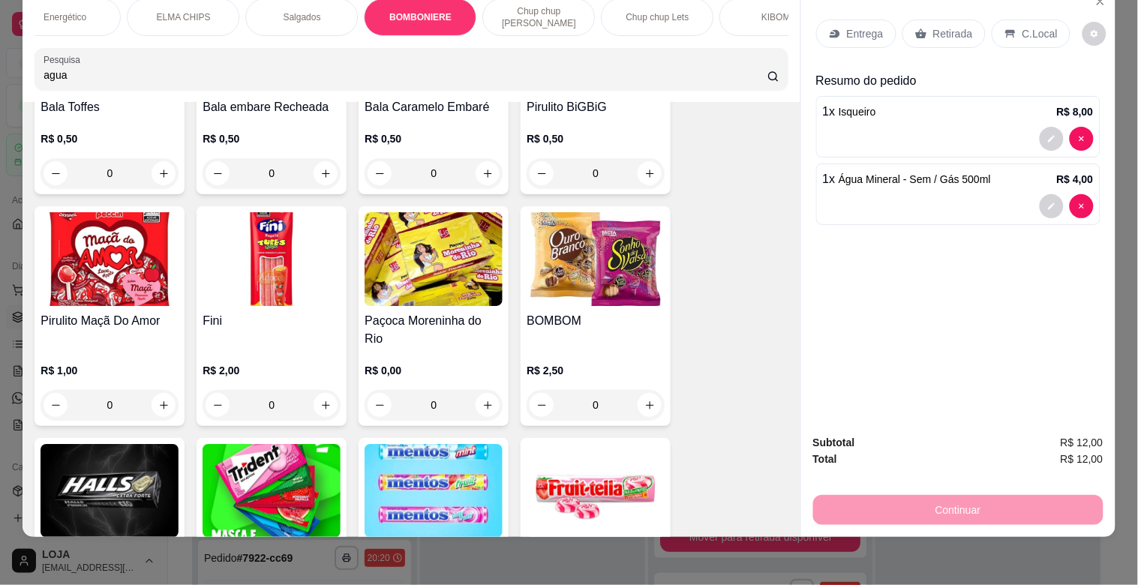
scroll to position [5874, 0]
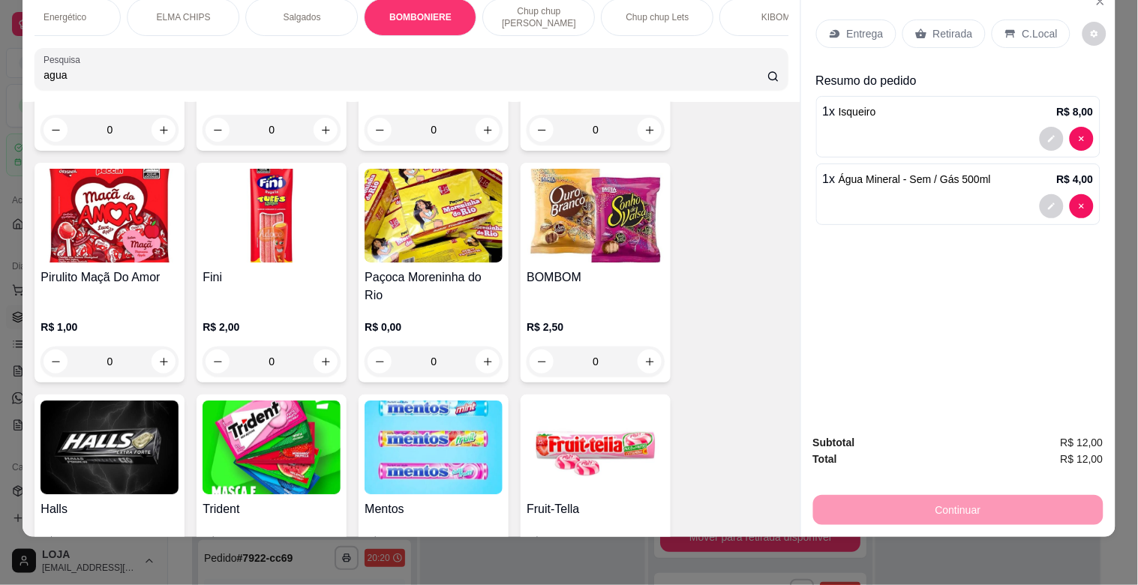
click at [446, 408] on img at bounding box center [434, 448] width 138 height 94
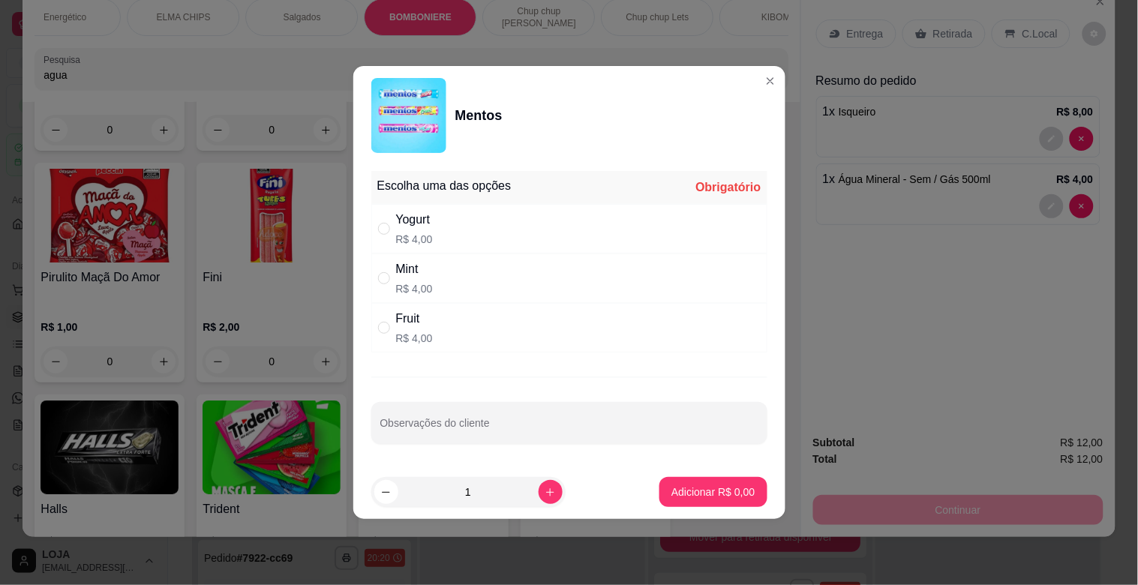
click at [405, 281] on p "R$ 4,00" at bounding box center [414, 288] width 37 height 15
radio input "true"
click at [677, 496] on p "Adicionar R$ 4,00" at bounding box center [712, 492] width 83 height 15
type input "1"
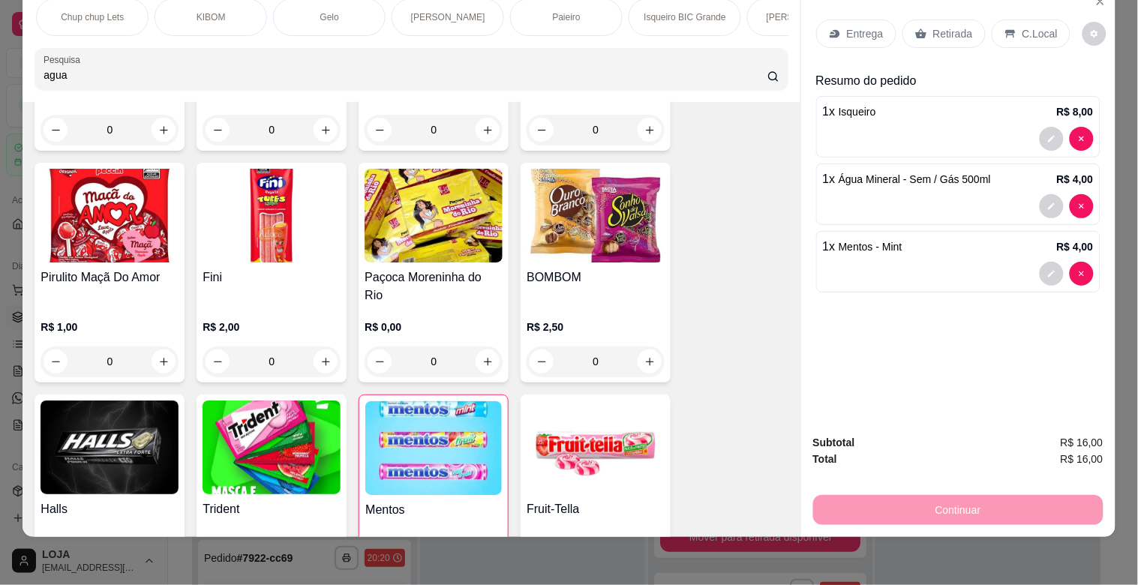
scroll to position [0, 1693]
click at [524, 11] on p "Paieiro" at bounding box center [532, 17] width 28 height 12
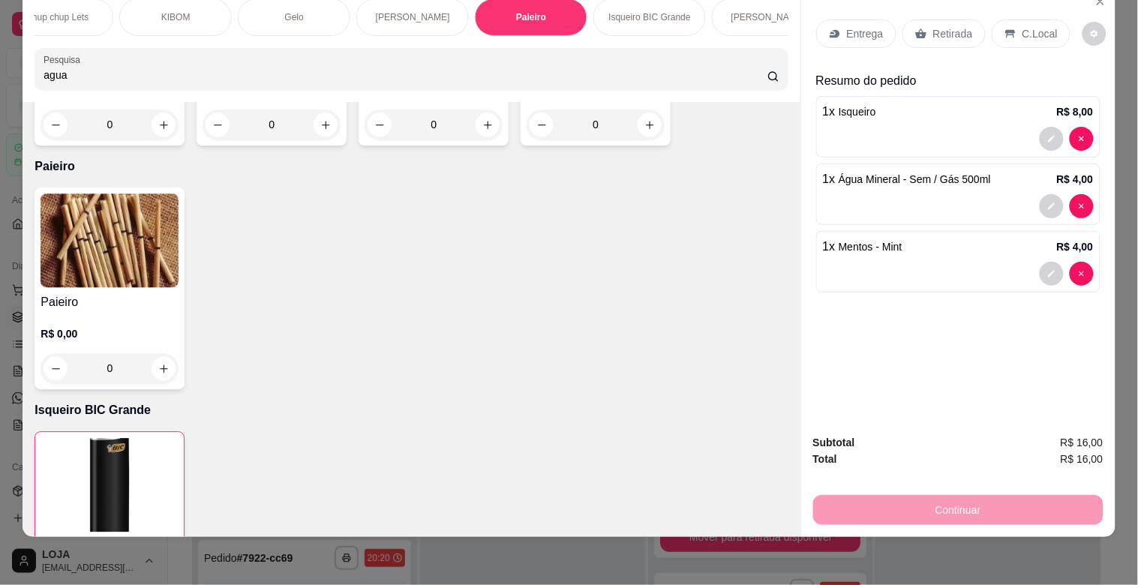
click at [110, 293] on h4 "Paieiro" at bounding box center [110, 302] width 138 height 18
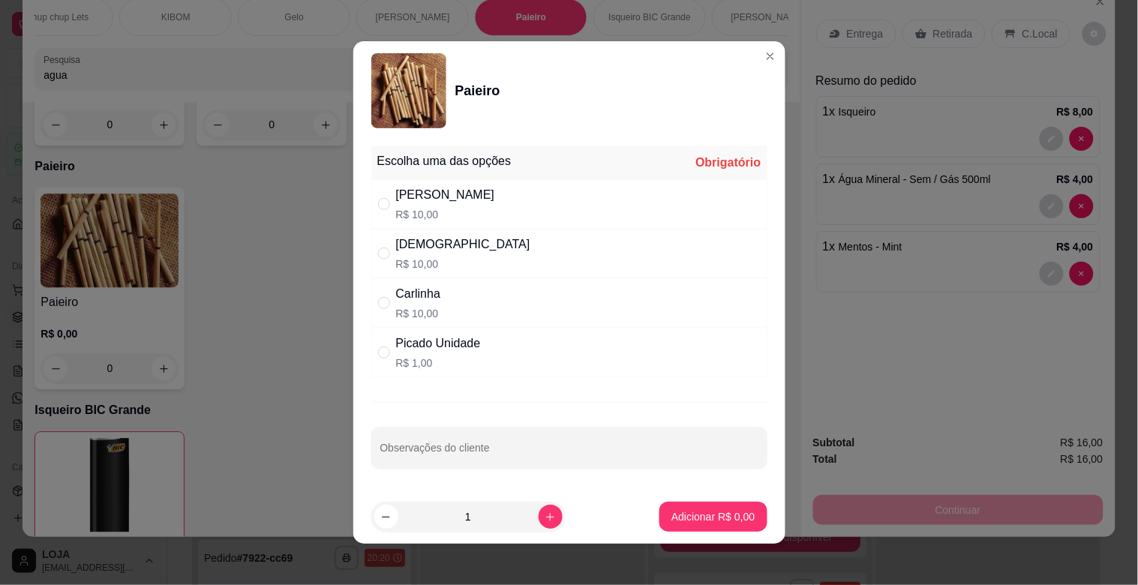
click at [371, 358] on div "Picado Unidade R$ 1,00" at bounding box center [569, 353] width 396 height 50
radio input "true"
click at [539, 523] on button "increase-product-quantity" at bounding box center [551, 517] width 24 height 24
type input "2"
click at [671, 513] on p "Adicionar R$ 2,00" at bounding box center [712, 516] width 83 height 15
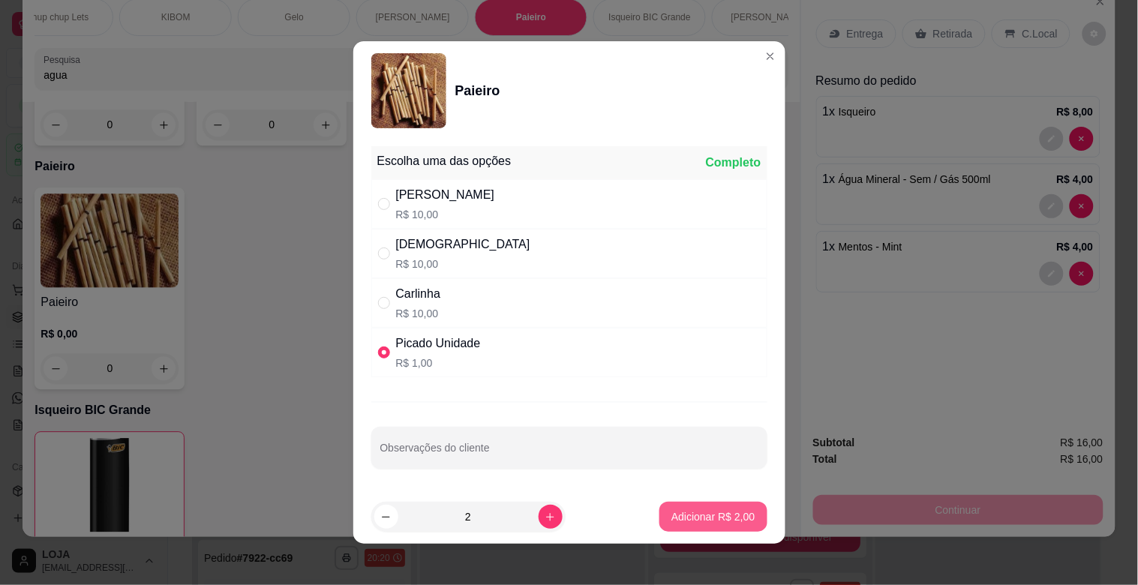
type input "2"
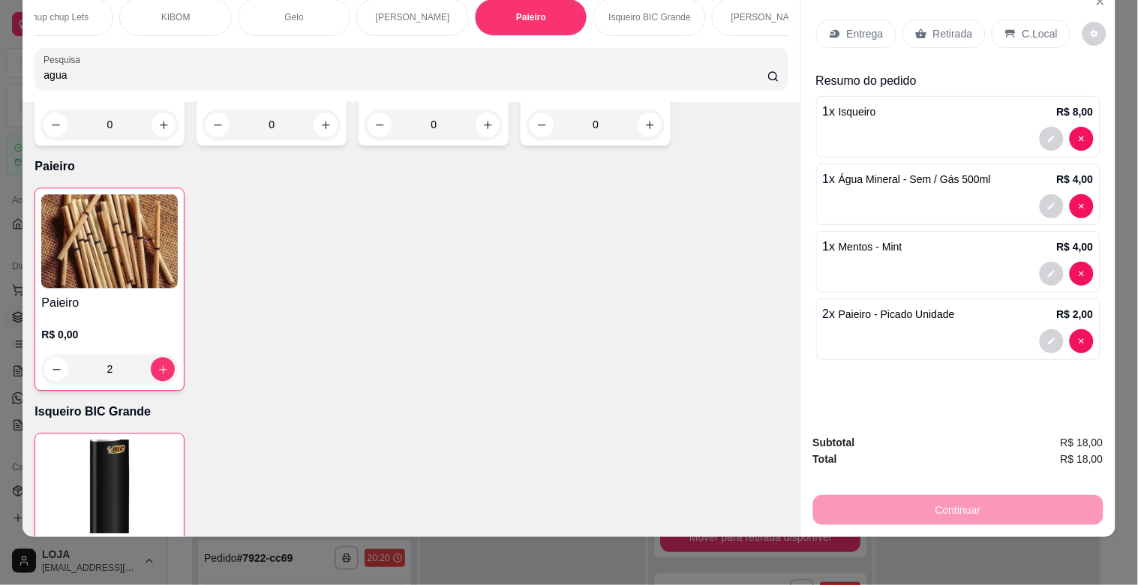
click at [947, 26] on p "Retirada" at bounding box center [953, 33] width 40 height 15
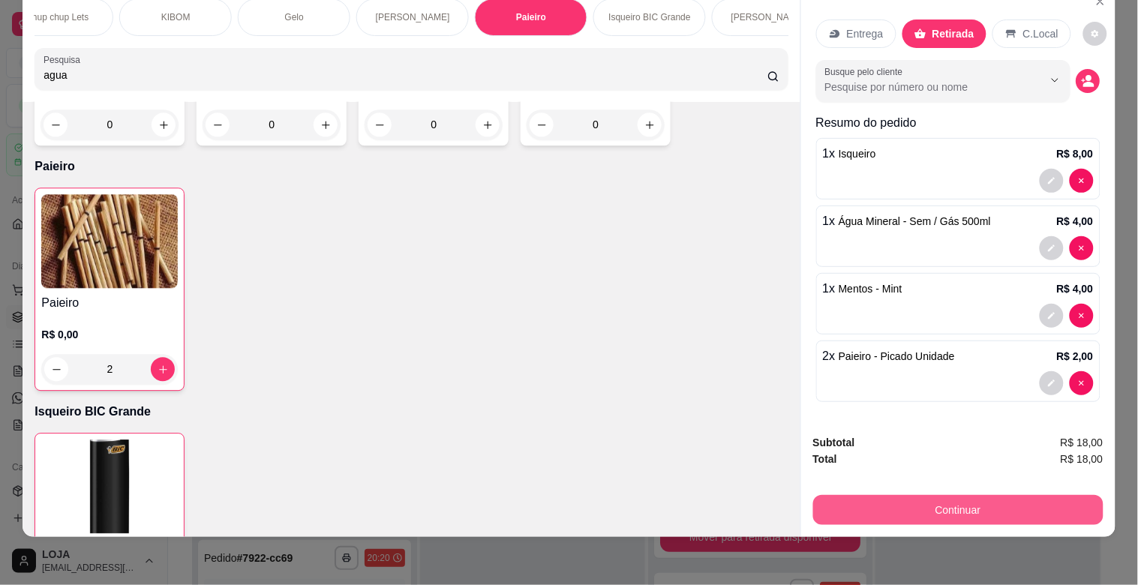
click at [938, 500] on button "Continuar" at bounding box center [958, 510] width 290 height 30
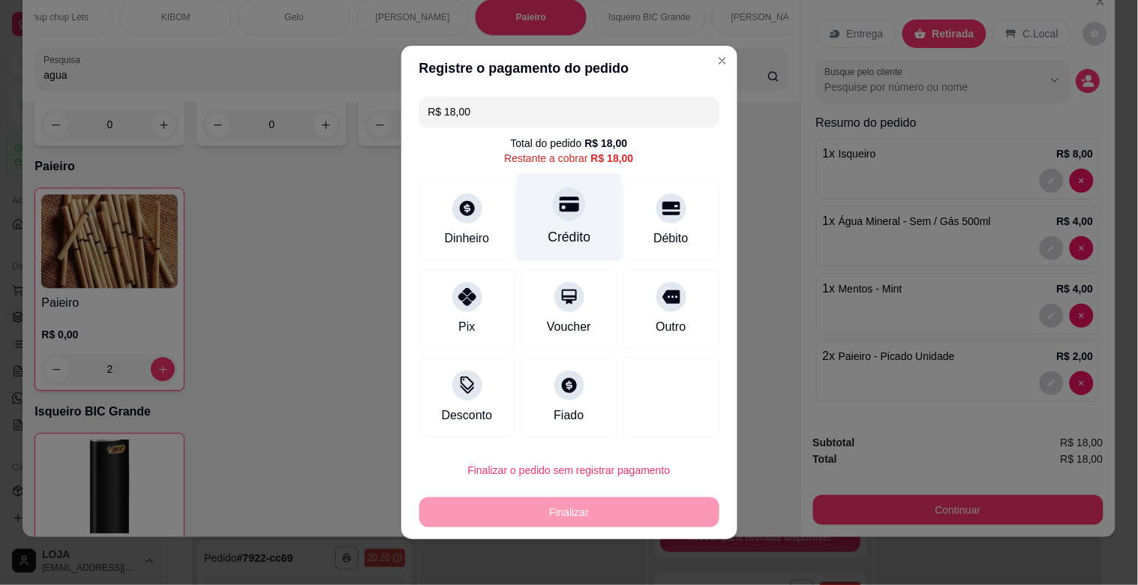
click at [559, 214] on icon at bounding box center [569, 204] width 20 height 20
type input "R$ 0,00"
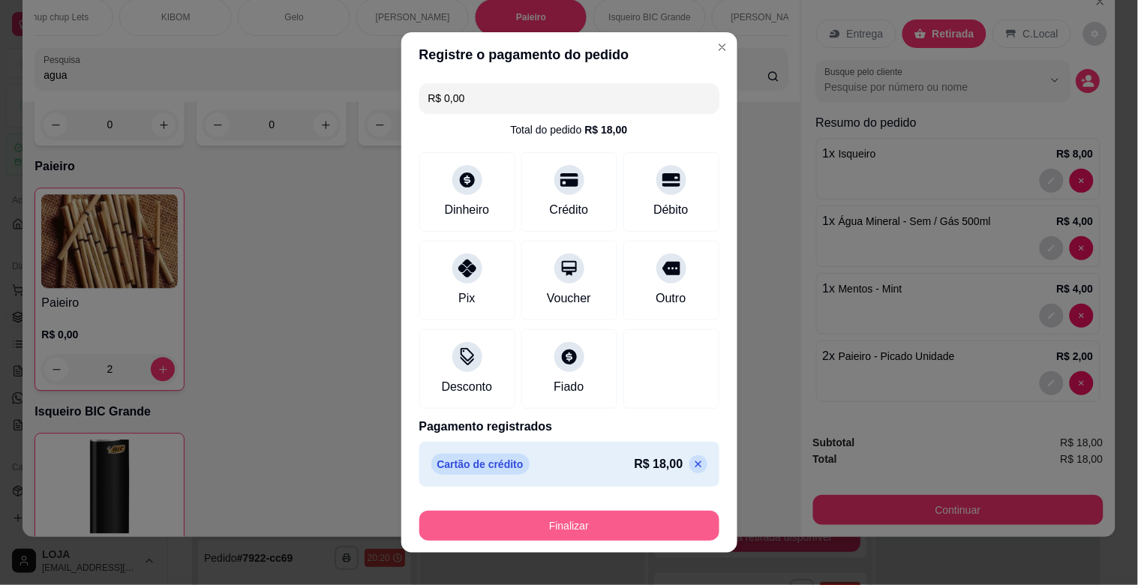
click at [575, 519] on button "Finalizar" at bounding box center [569, 526] width 300 height 30
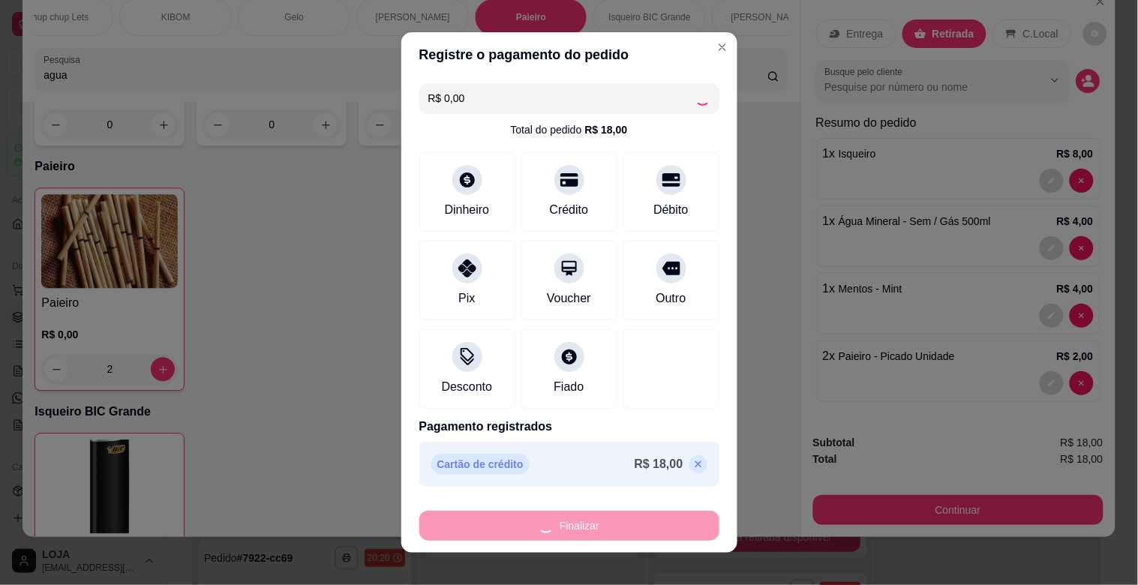
type input "0"
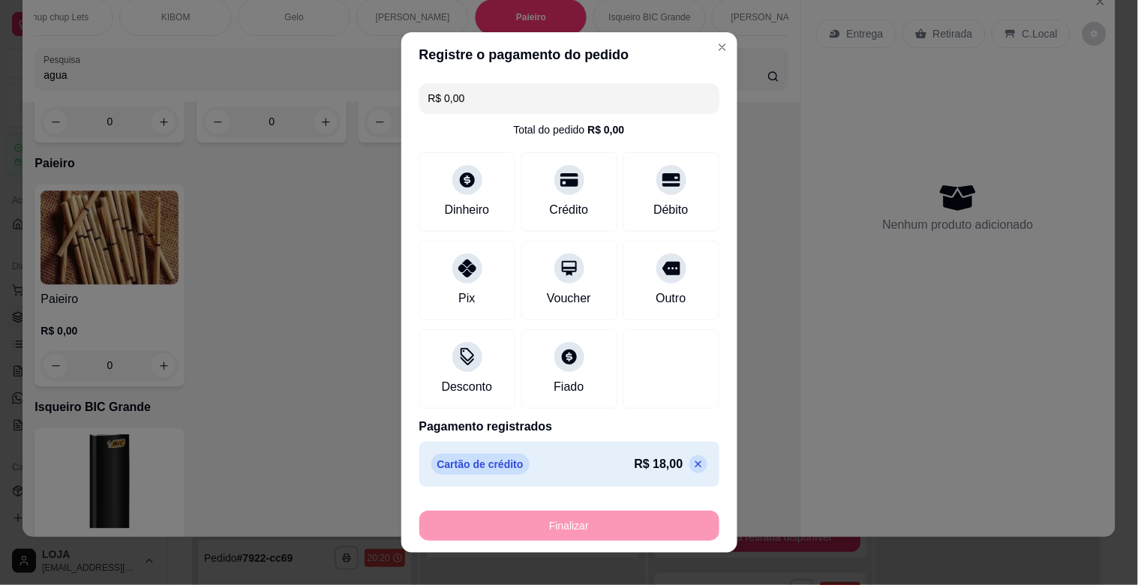
type input "-R$ 18,00"
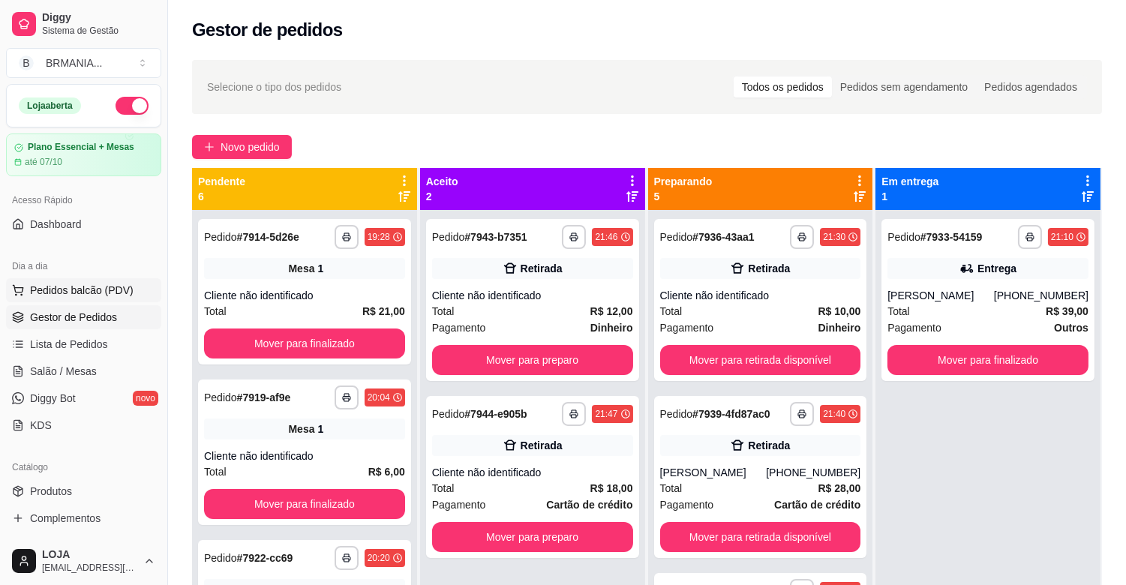
click at [55, 291] on span "Pedidos balcão (PDV)" at bounding box center [82, 290] width 104 height 15
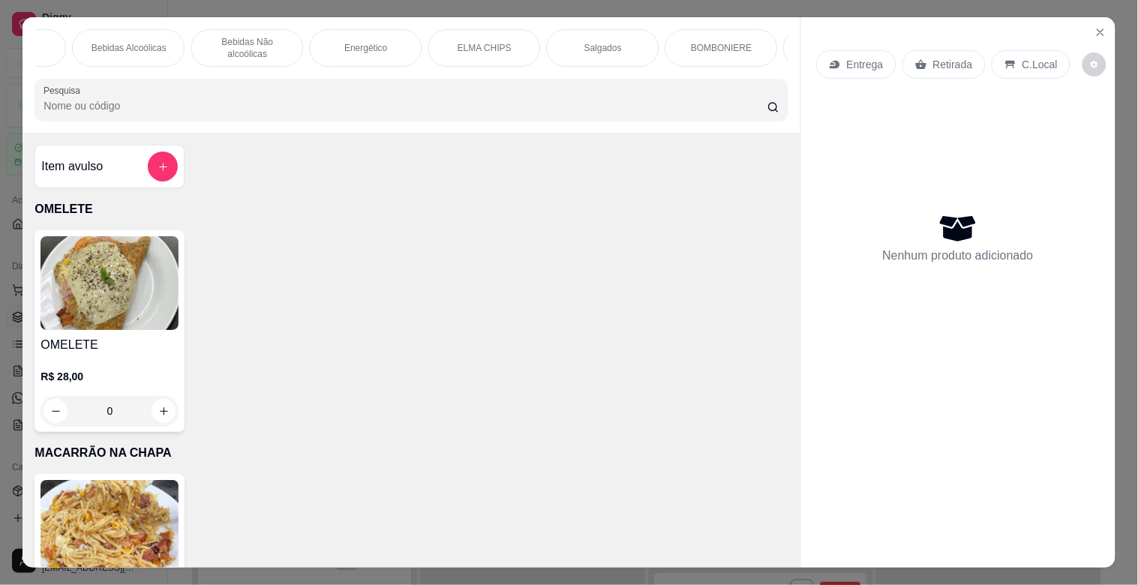
scroll to position [0, 800]
click at [702, 47] on p "BOMBONIERE" at bounding box center [713, 48] width 61 height 12
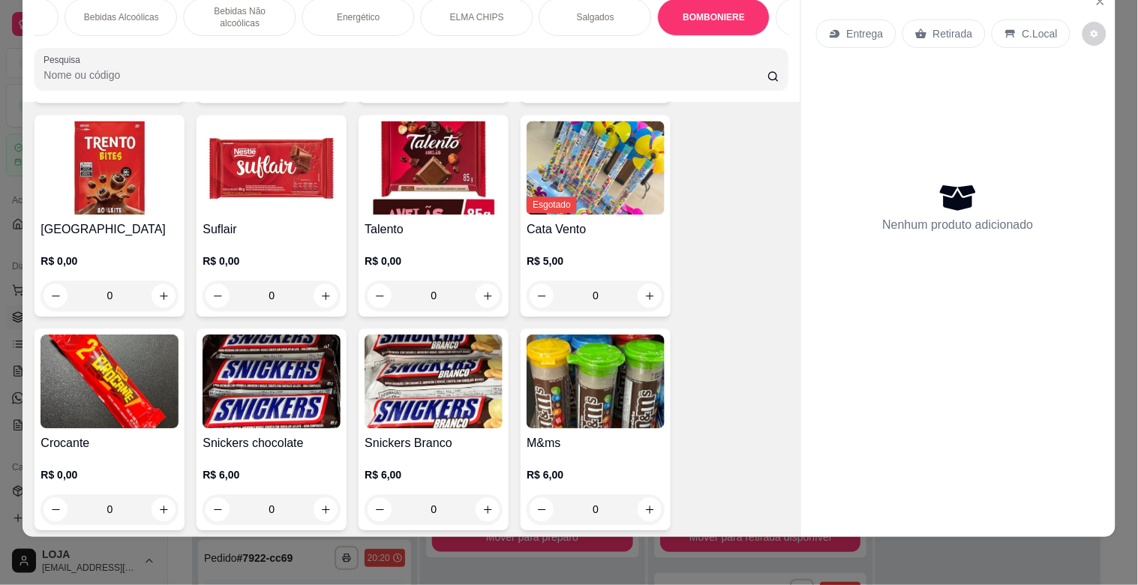
scroll to position [6746, 0]
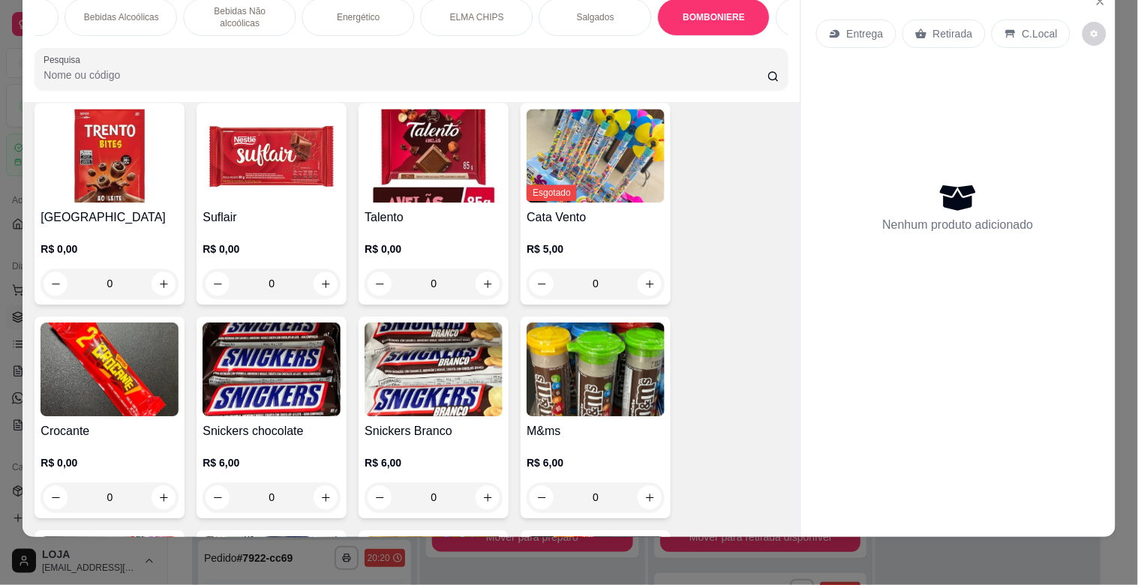
click at [551, 343] on img at bounding box center [596, 370] width 138 height 94
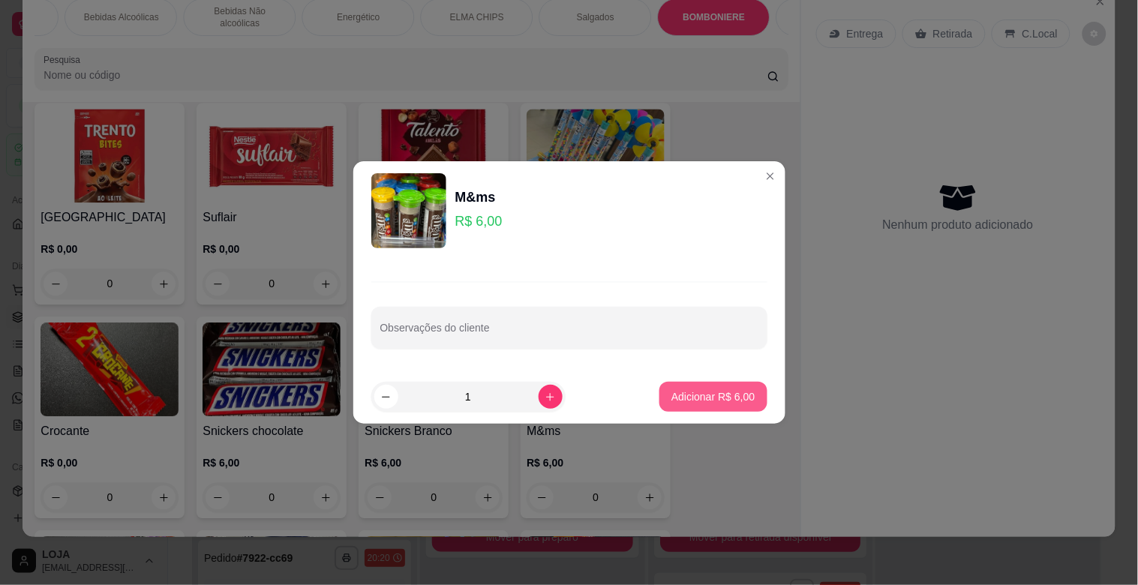
click at [671, 400] on p "Adicionar R$ 6,00" at bounding box center [712, 396] width 83 height 15
type input "1"
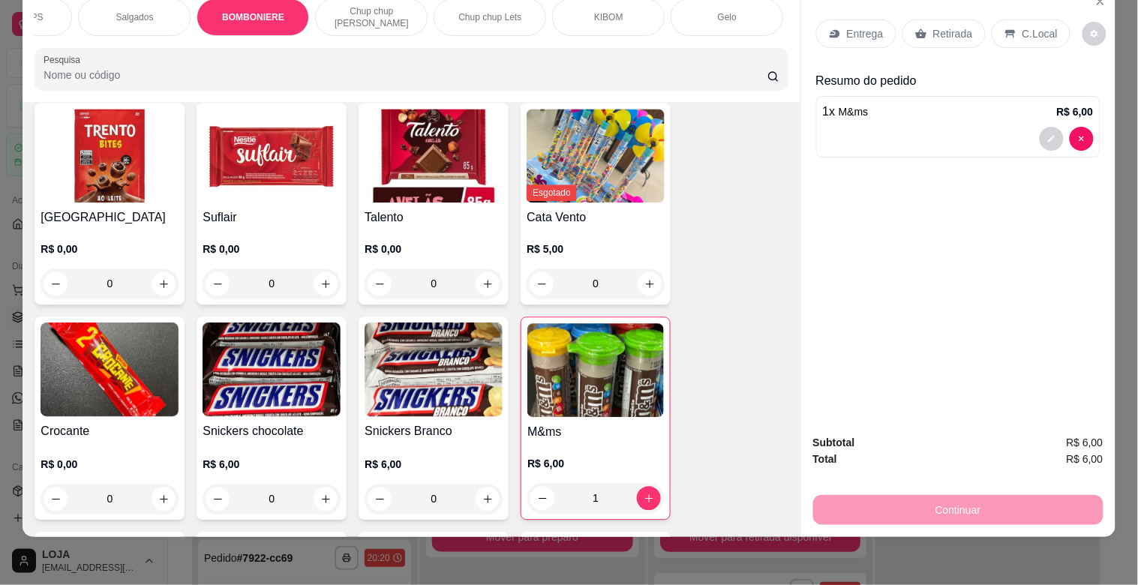
scroll to position [0, 1266]
click at [617, 3] on div "KIBOM" at bounding box center [602, 17] width 113 height 38
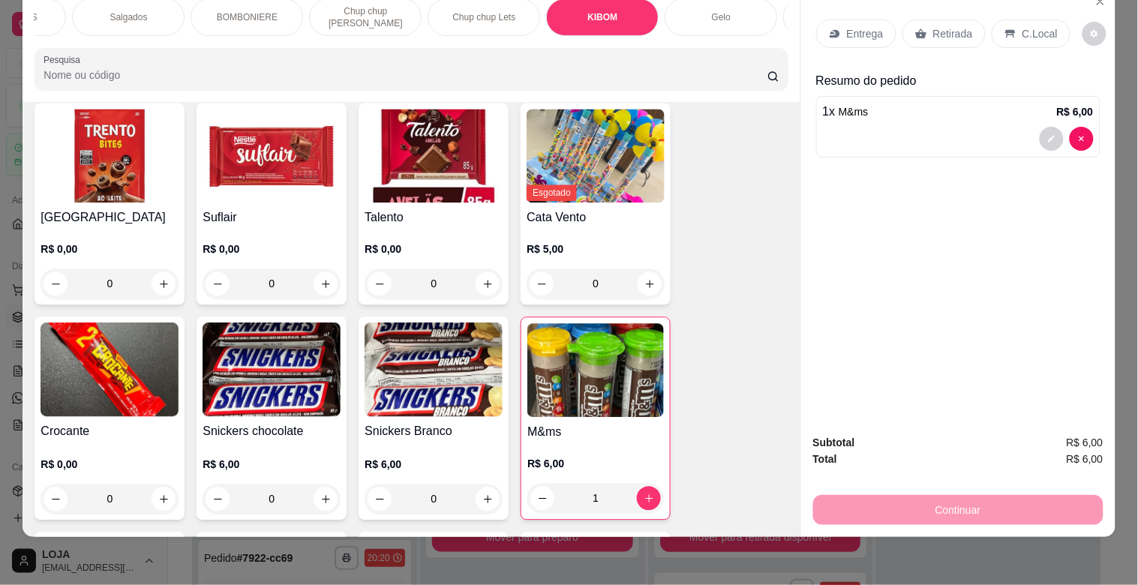
scroll to position [8053, 0]
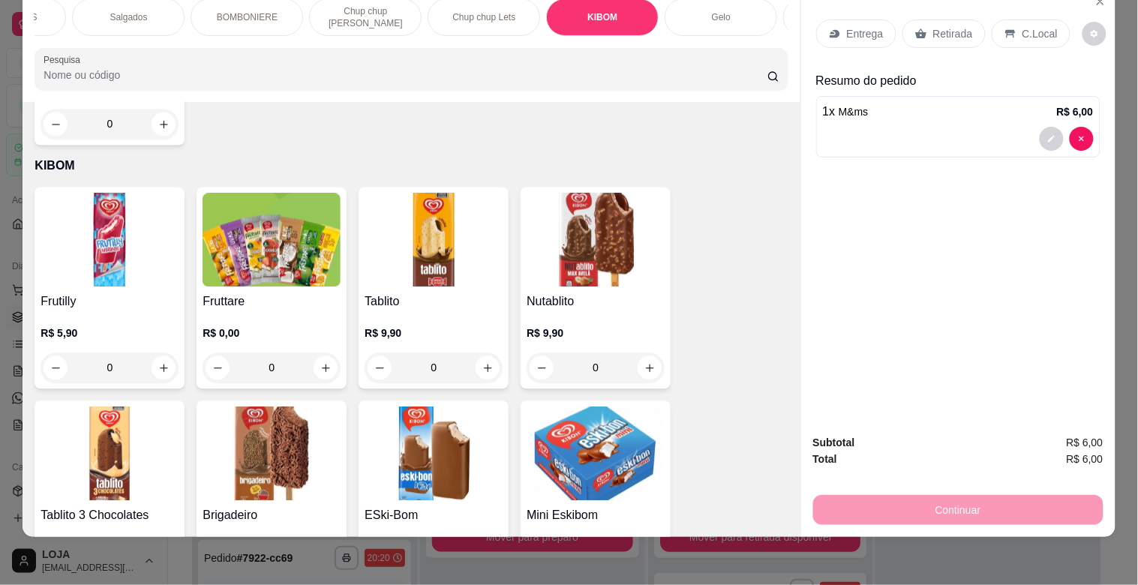
click at [263, 194] on img at bounding box center [272, 241] width 138 height 94
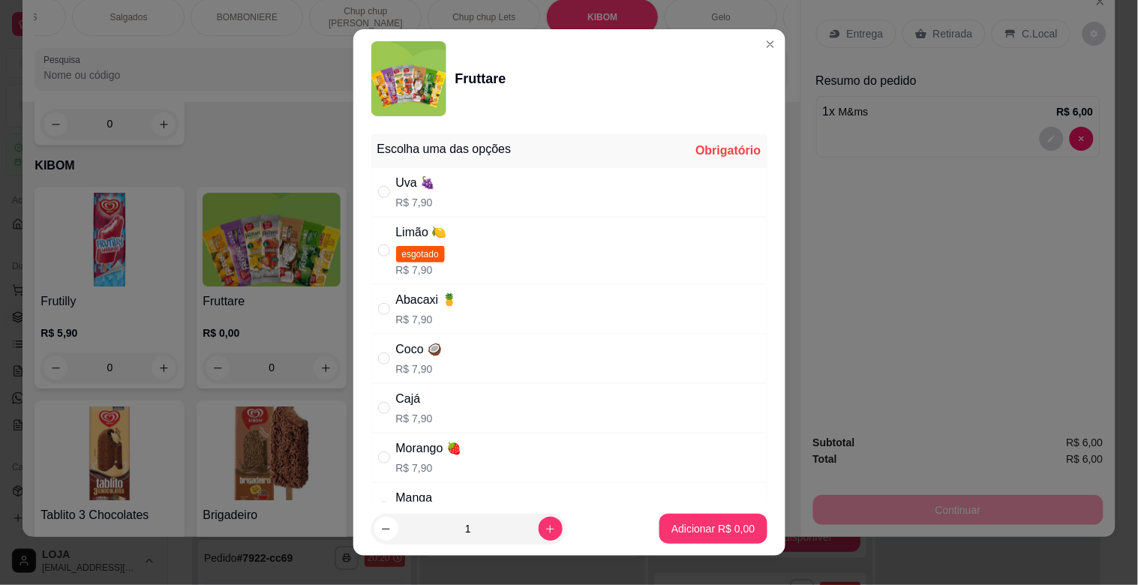
click at [410, 360] on div "Coco 🥥 R$ 7,90" at bounding box center [419, 359] width 47 height 36
radio input "true"
click at [689, 524] on p "Adicionar R$ 7,90" at bounding box center [712, 528] width 83 height 15
type input "1"
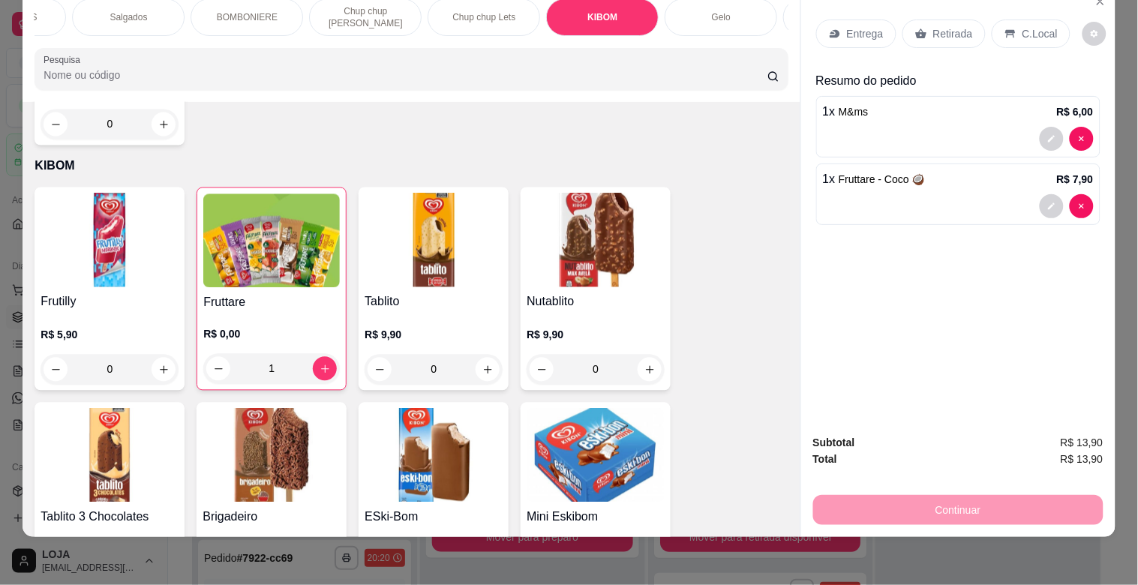
click at [938, 26] on p "Retirada" at bounding box center [953, 33] width 40 height 15
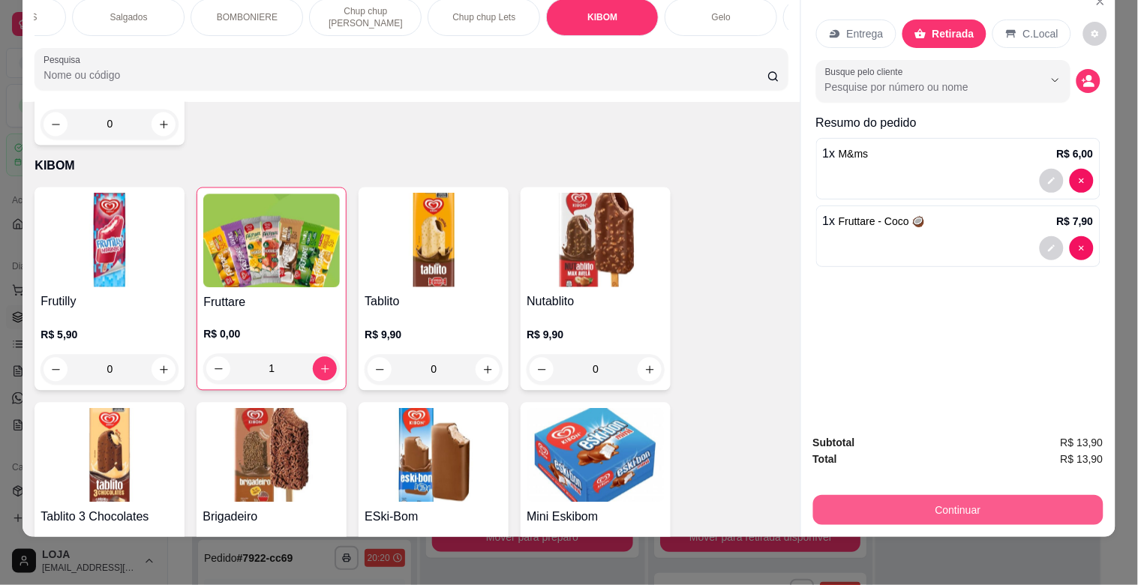
click at [930, 503] on button "Continuar" at bounding box center [958, 510] width 290 height 30
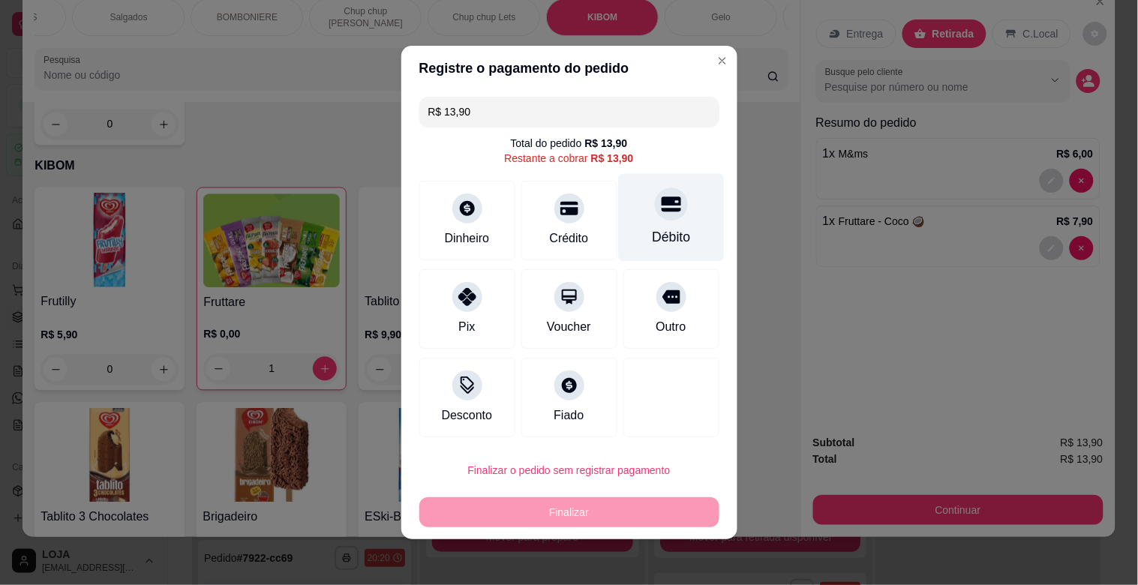
click at [636, 221] on div "Débito" at bounding box center [671, 218] width 106 height 88
type input "R$ 0,00"
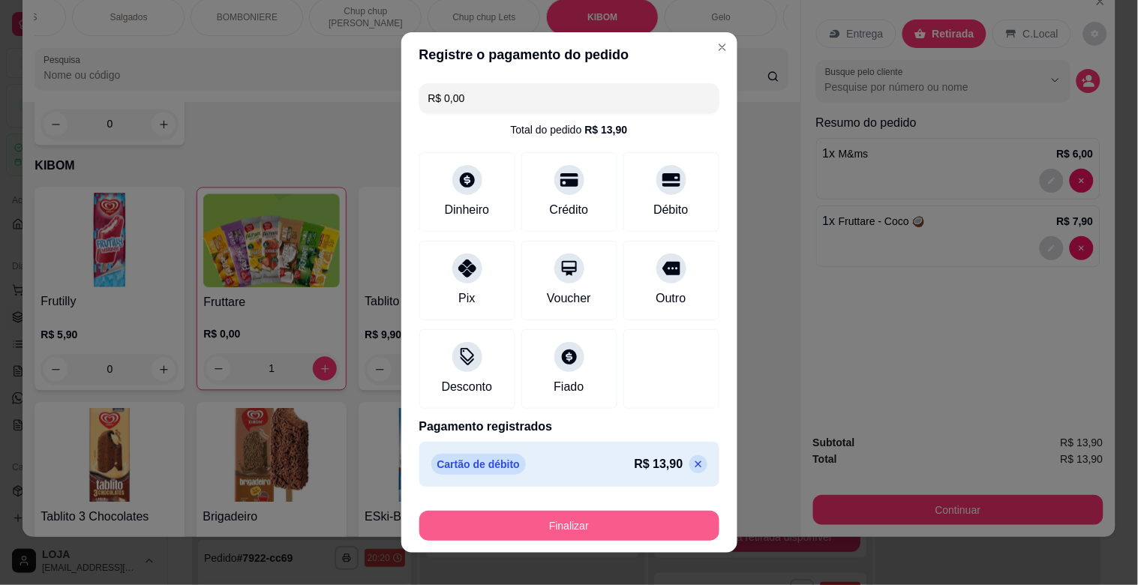
click at [560, 519] on button "Finalizar" at bounding box center [569, 526] width 300 height 30
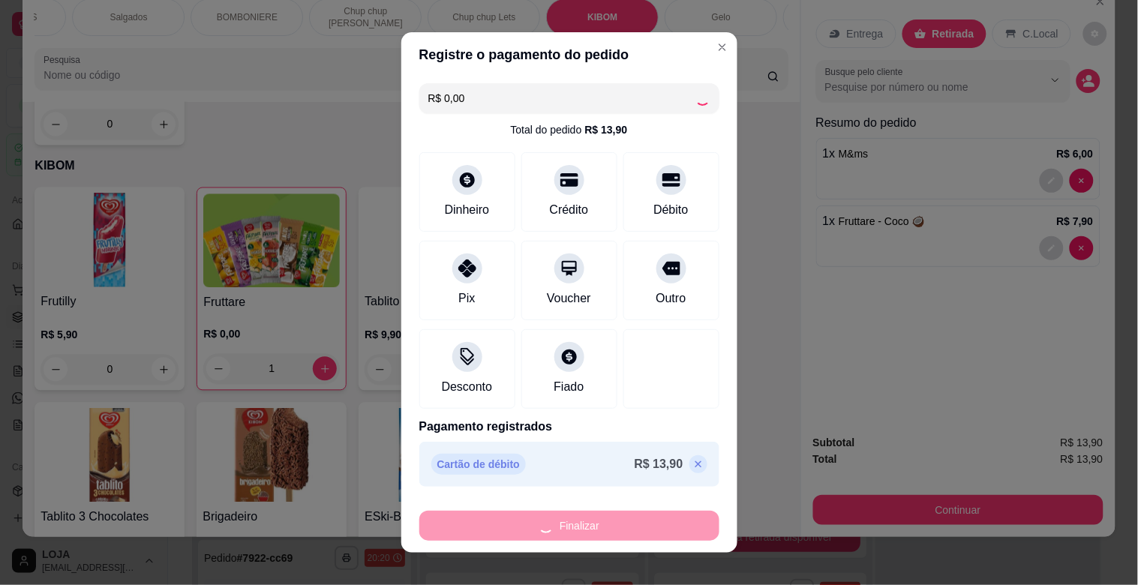
type input "0"
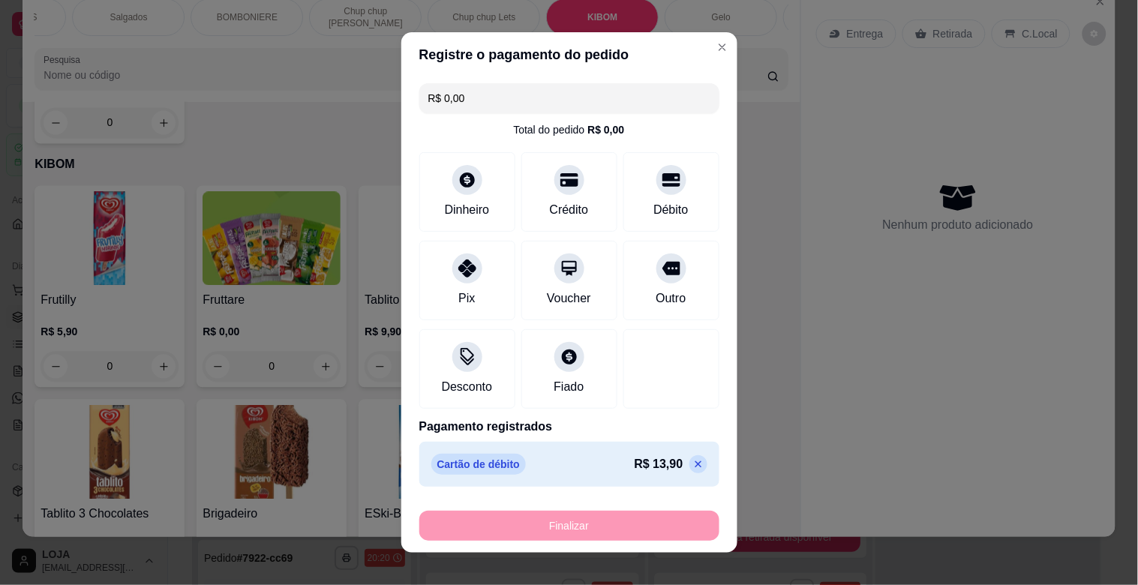
type input "-R$ 13,90"
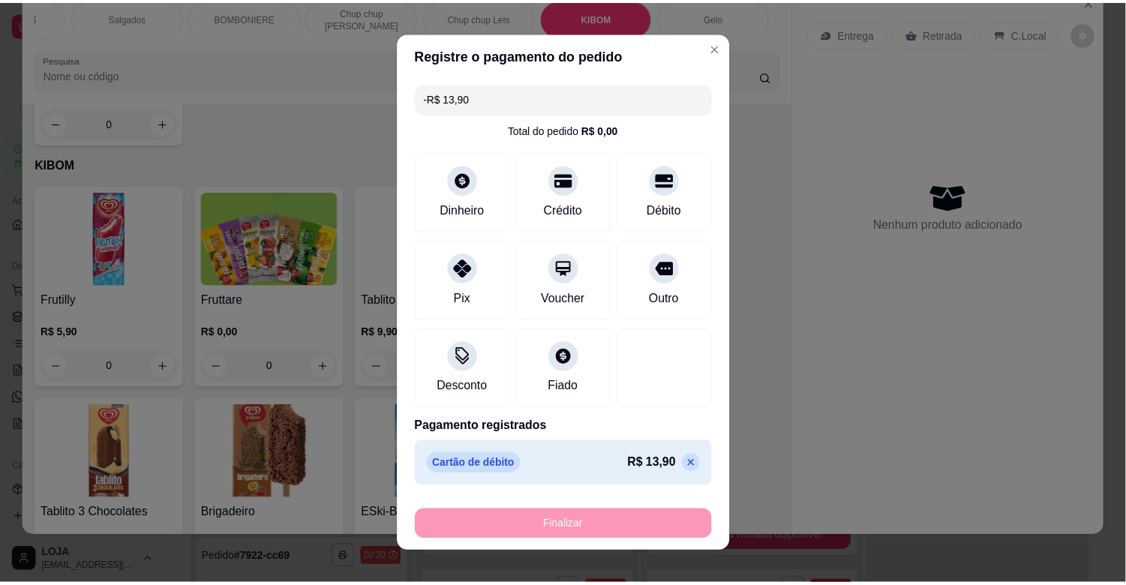
scroll to position [8051, 0]
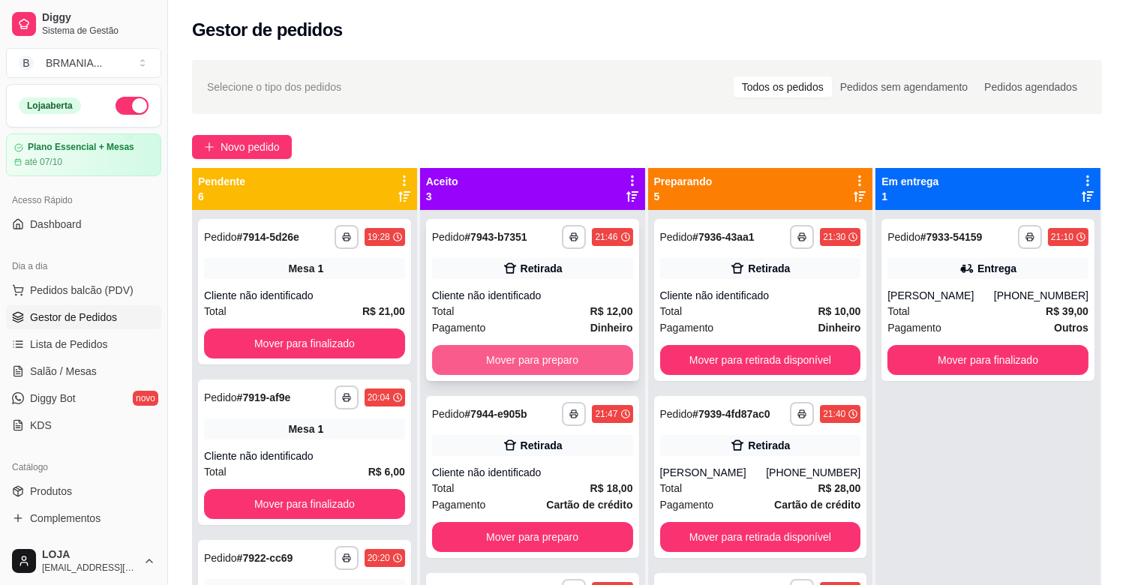
click at [500, 363] on button "Mover para preparo" at bounding box center [532, 360] width 201 height 30
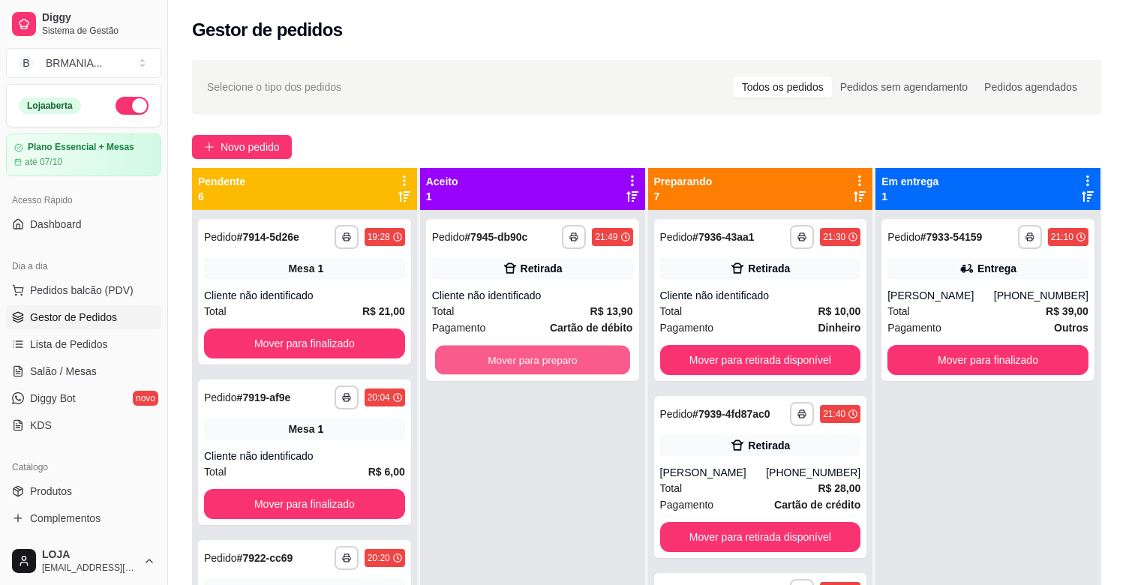
click at [500, 363] on button "Mover para preparo" at bounding box center [532, 360] width 195 height 29
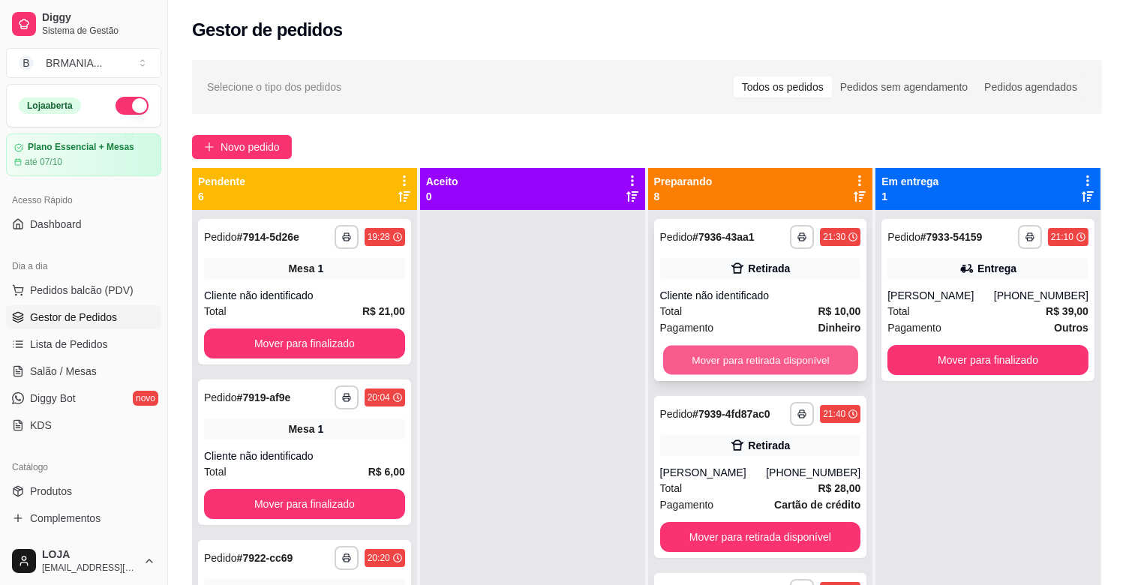
click at [770, 362] on button "Mover para retirada disponível" at bounding box center [760, 360] width 195 height 29
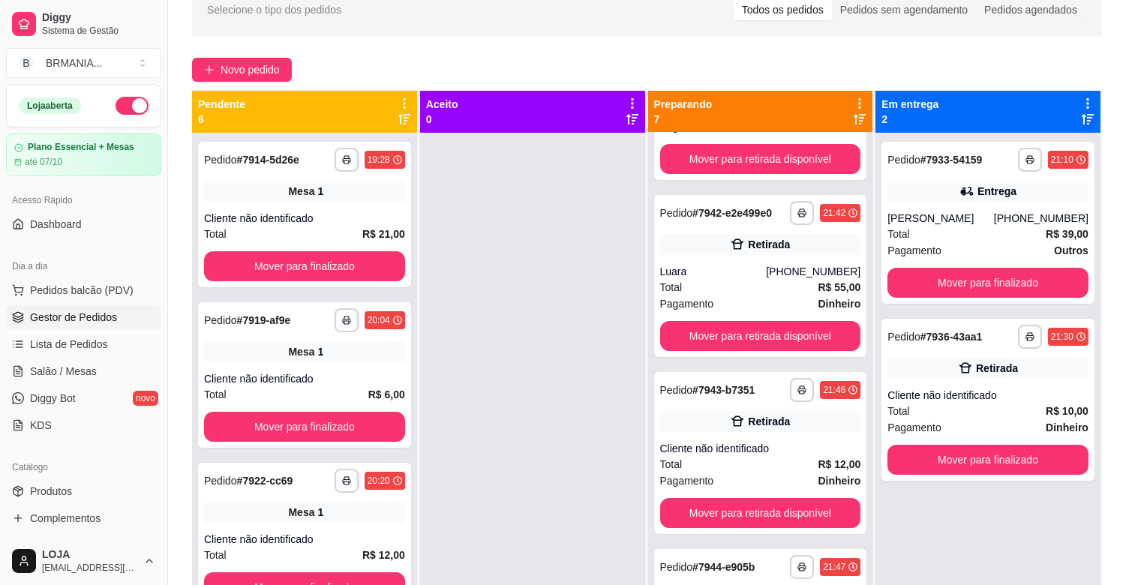
scroll to position [489, 0]
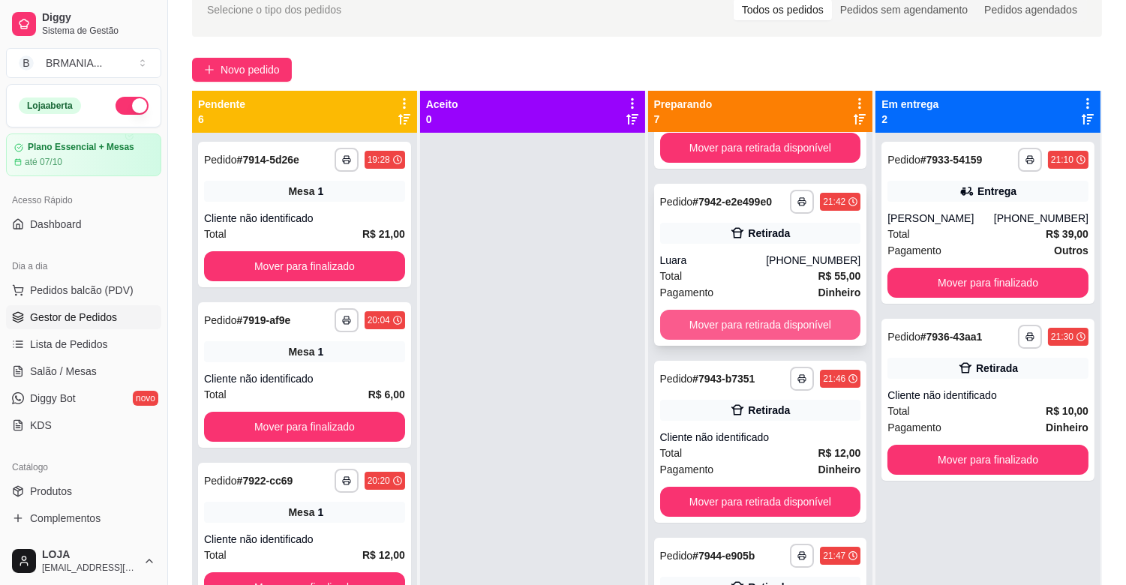
click at [710, 329] on button "Mover para retirada disponível" at bounding box center [760, 325] width 201 height 30
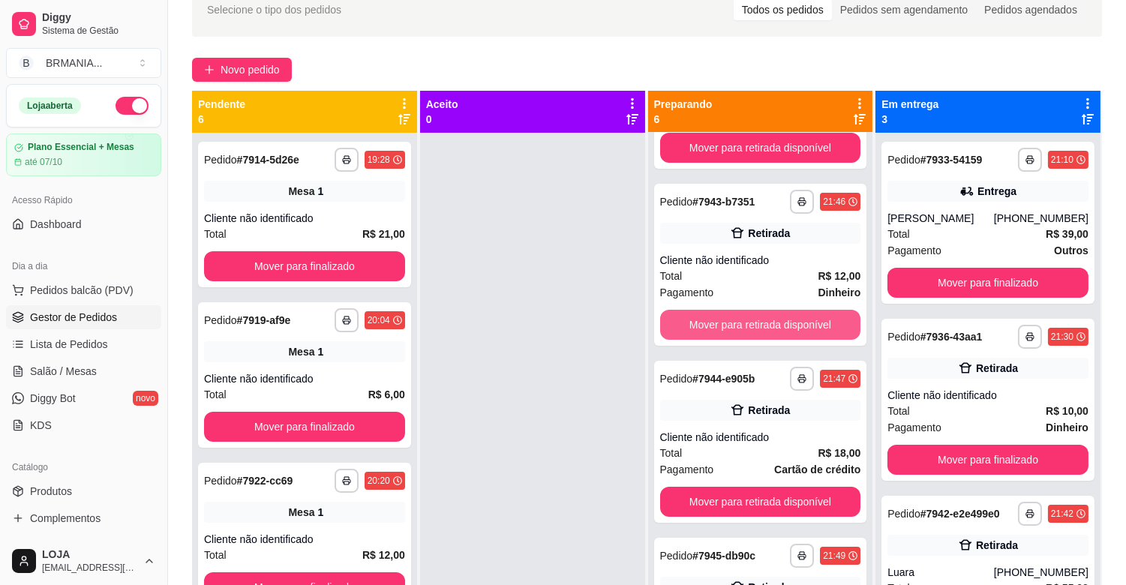
click at [710, 329] on button "Mover para retirada disponível" at bounding box center [760, 325] width 201 height 30
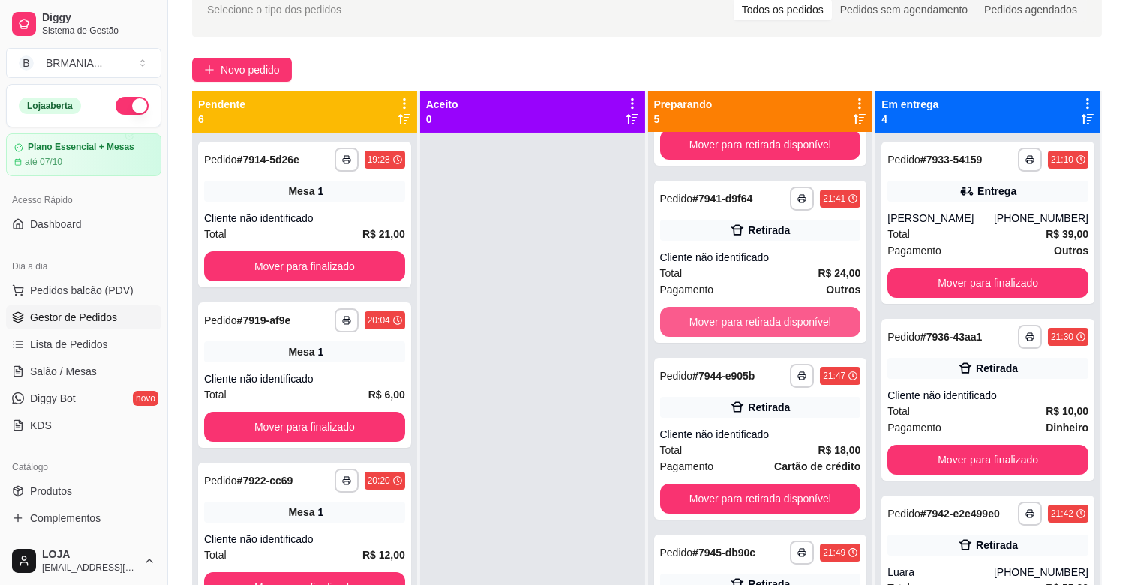
scroll to position [315, 0]
click at [710, 329] on button "Mover para retirada disponível" at bounding box center [760, 322] width 195 height 29
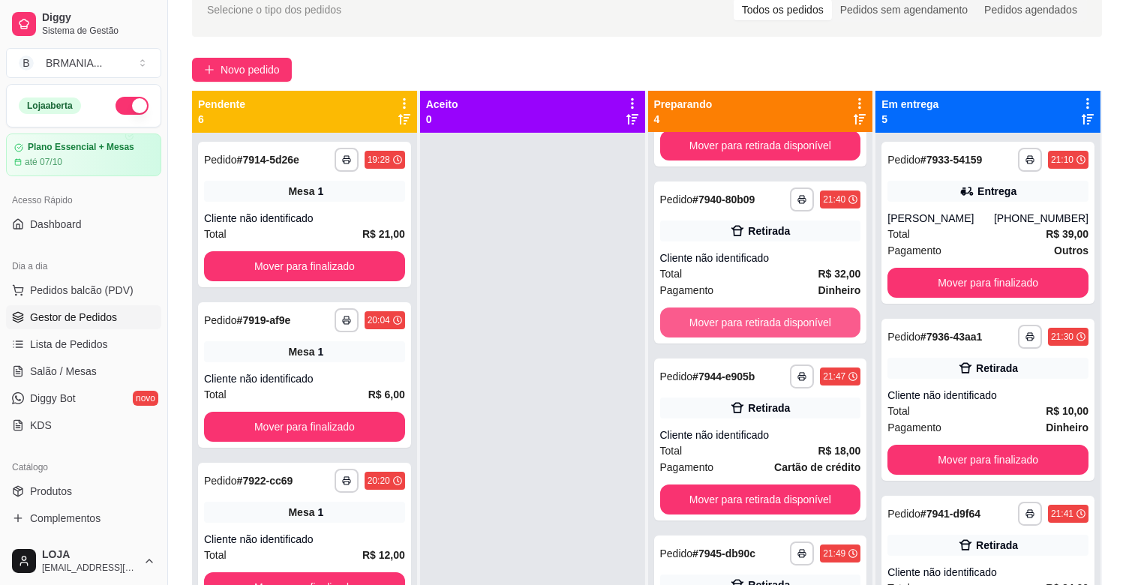
click at [710, 329] on button "Mover para retirada disponível" at bounding box center [760, 323] width 201 height 30
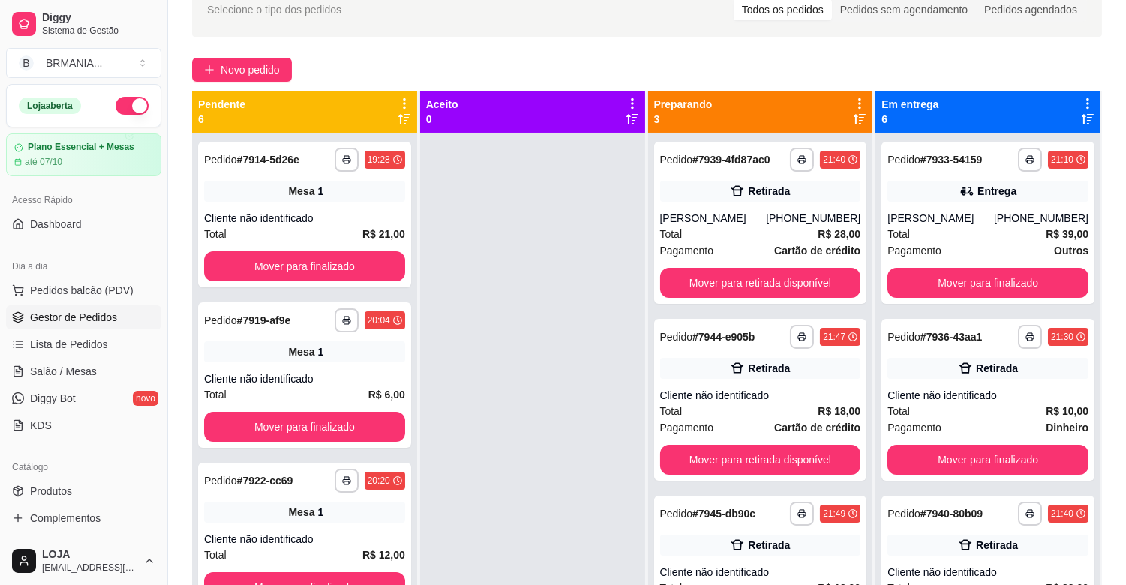
scroll to position [0, 0]
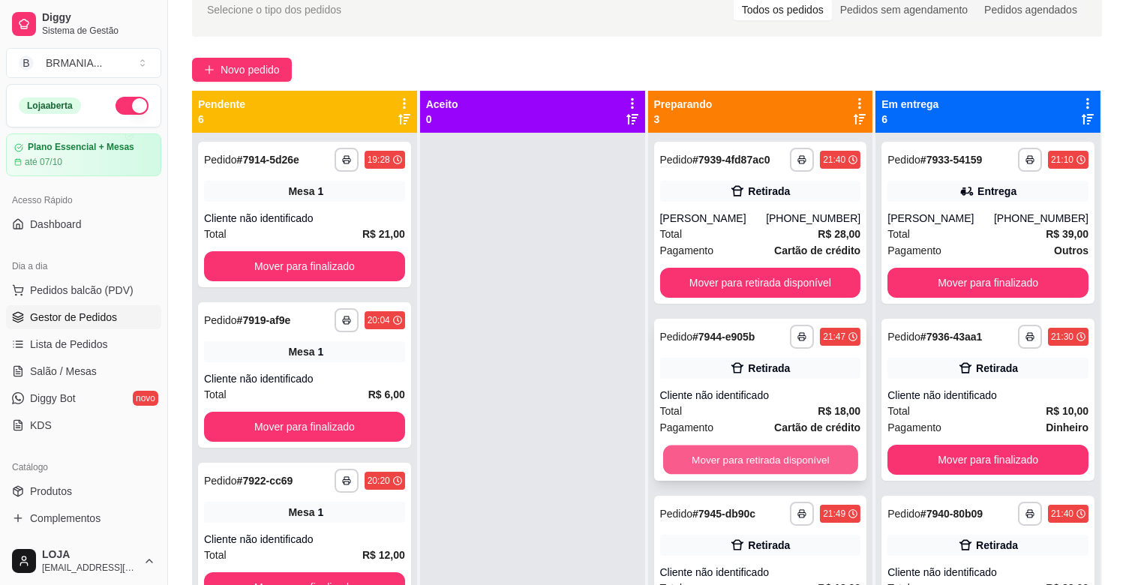
click at [740, 465] on button "Mover para retirada disponível" at bounding box center [760, 460] width 195 height 29
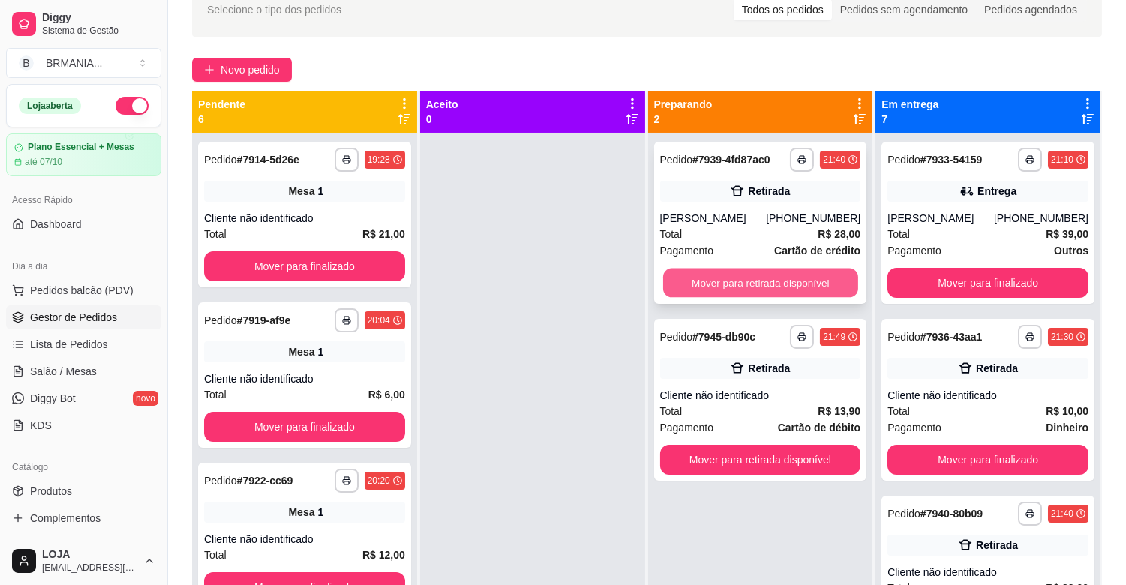
click at [773, 287] on button "Mover para retirada disponível" at bounding box center [760, 283] width 195 height 29
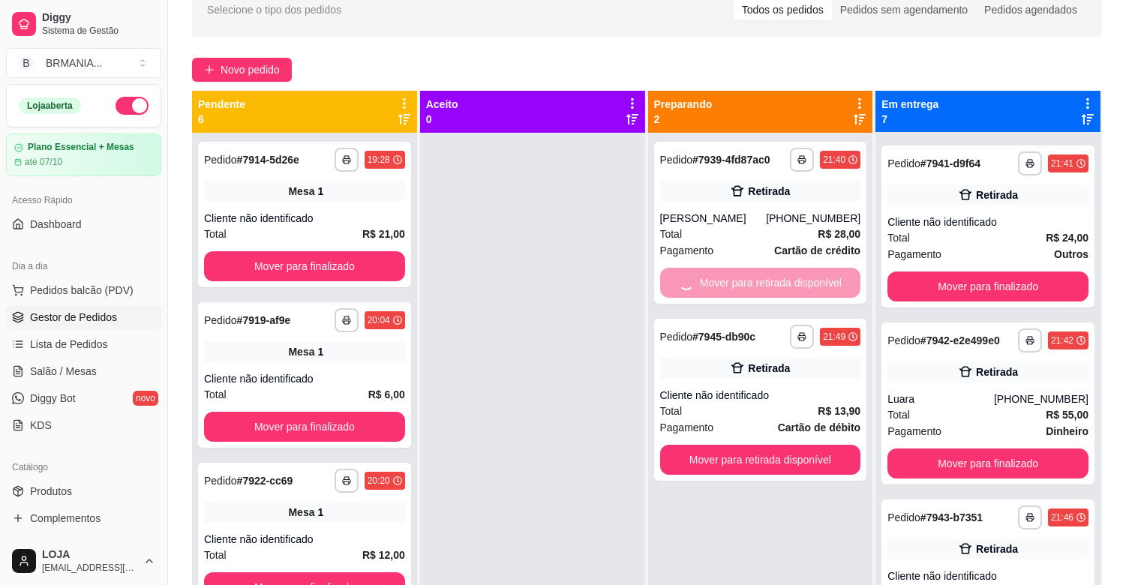
scroll to position [530, 0]
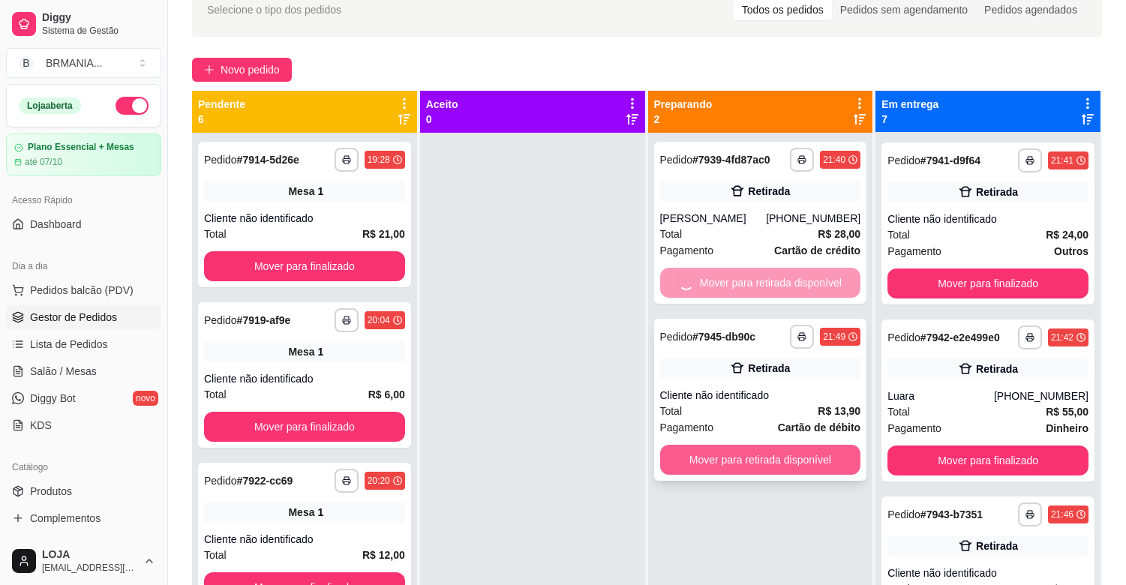
click at [765, 458] on button "Mover para retirada disponível" at bounding box center [760, 460] width 201 height 30
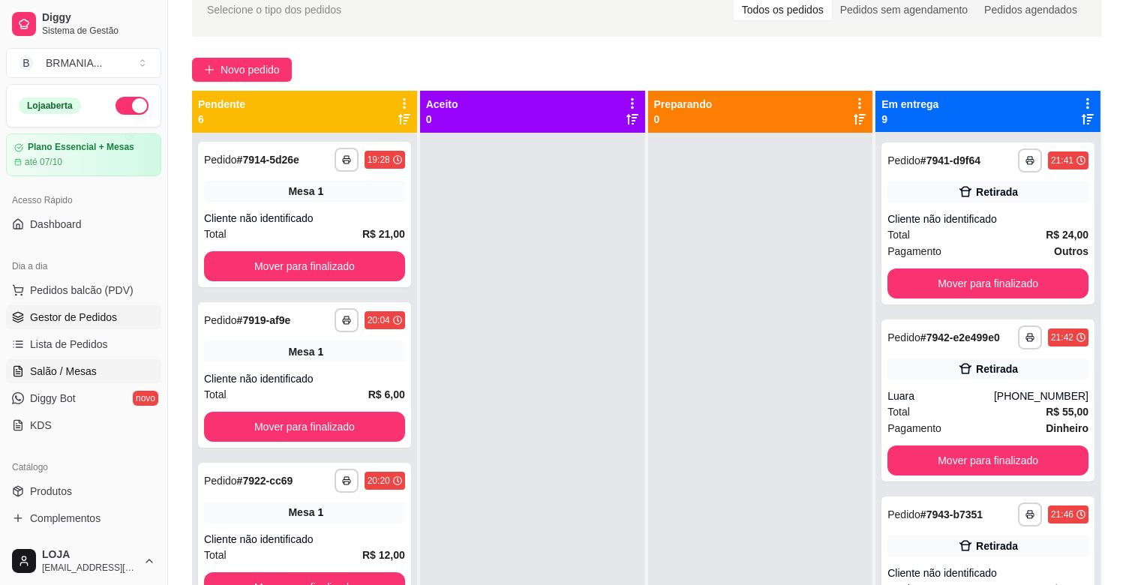
click at [83, 368] on span "Salão / Mesas" at bounding box center [63, 371] width 67 height 15
